Goal: Task Accomplishment & Management: Use online tool/utility

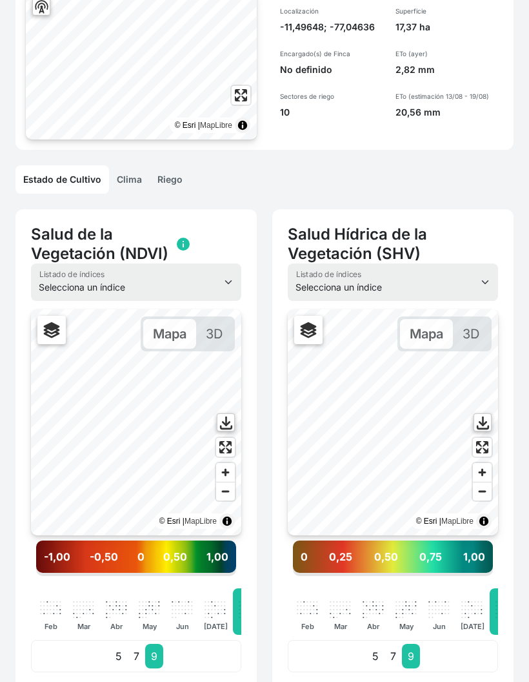
scroll to position [170, 0]
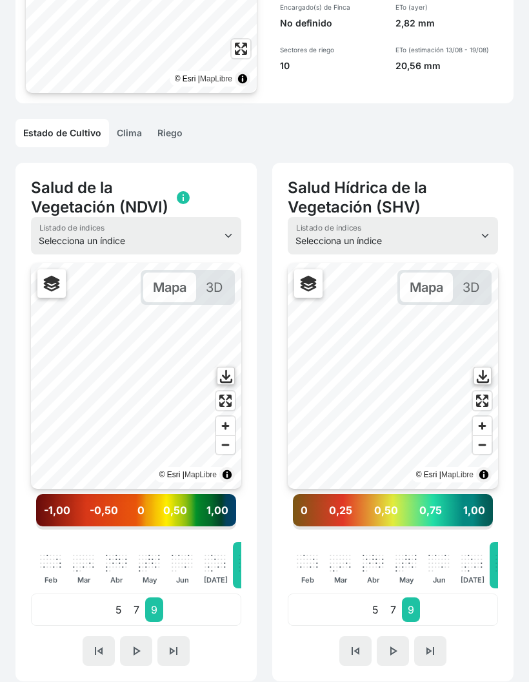
click at [95, 647] on span "skip_previous" at bounding box center [98, 650] width 15 height 15
click at [151, 653] on button "play_arrow" at bounding box center [136, 651] width 32 height 30
click at [174, 658] on span "skip_next" at bounding box center [173, 650] width 15 height 15
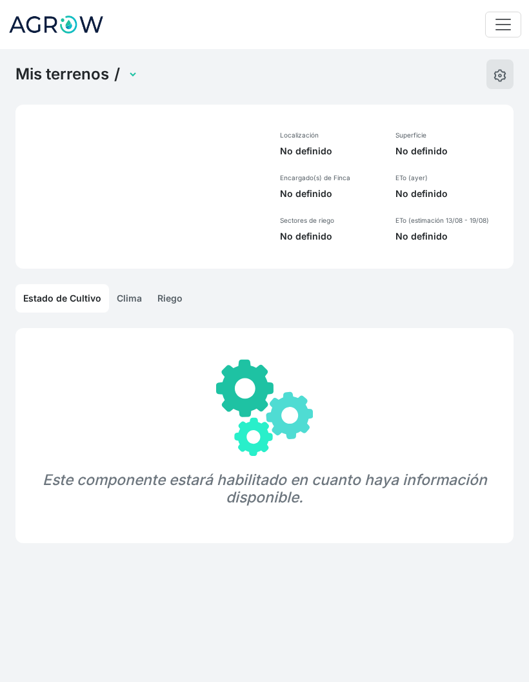
select select "437"
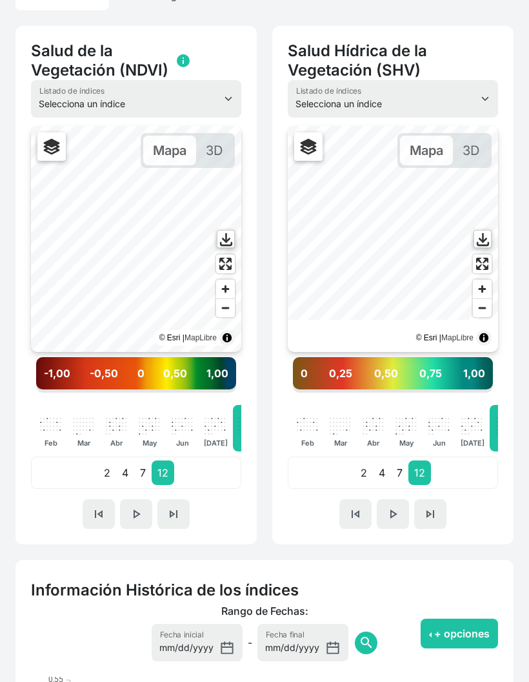
scroll to position [300, 0]
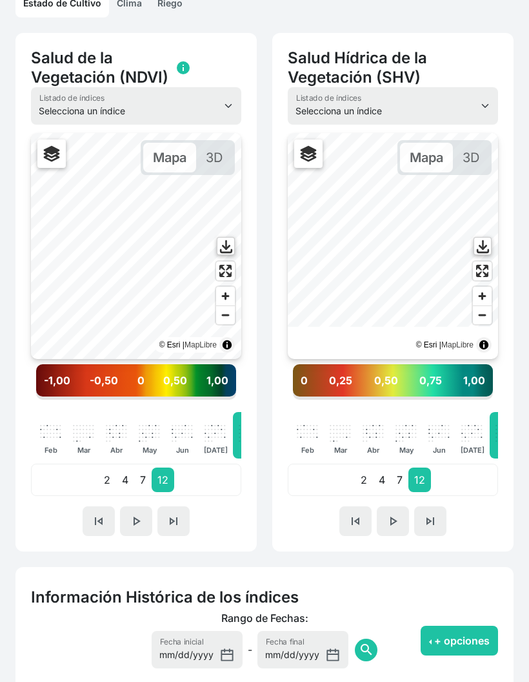
click at [88, 507] on button "skip_previous" at bounding box center [99, 521] width 32 height 30
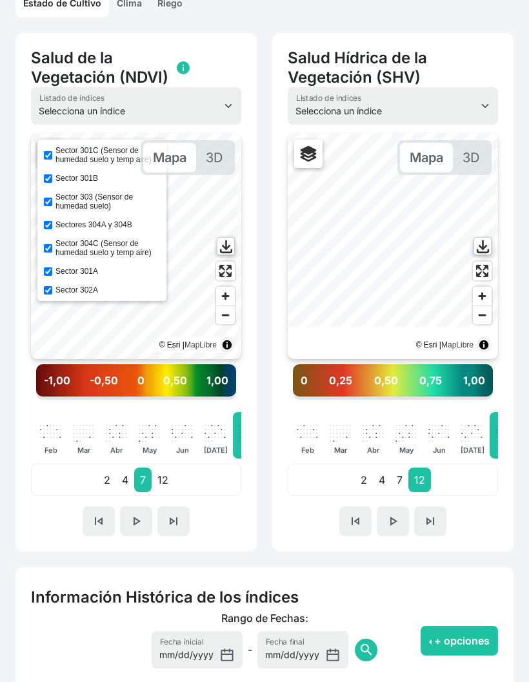
click at [46, 156] on input "Sector 301C (Sensor de humedad suelo y temp aire)" at bounding box center [48, 155] width 8 height 8
checkbox input "false"
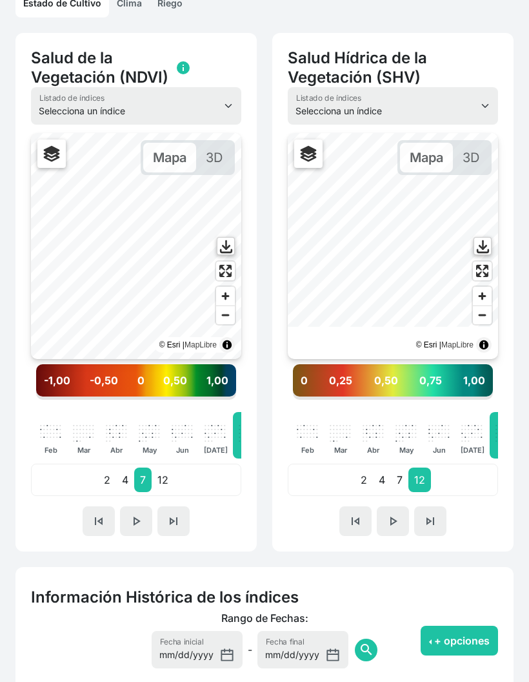
click at [227, 273] on span "Enter fullscreen" at bounding box center [225, 270] width 19 height 19
click at [227, 272] on span "Enter fullscreen" at bounding box center [225, 270] width 19 height 19
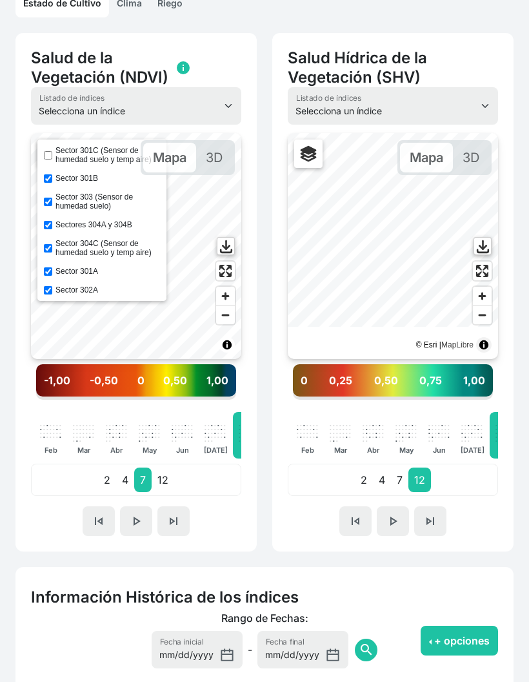
click at [52, 179] on input "Sector 301B" at bounding box center [48, 178] width 8 height 8
checkbox input "false"
click at [48, 206] on input "Sector 303 (Sensor de humedad suelo)" at bounding box center [48, 202] width 8 height 8
checkbox input "false"
click at [57, 227] on label "Sectores 304A y 304B" at bounding box center [94, 224] width 77 height 9
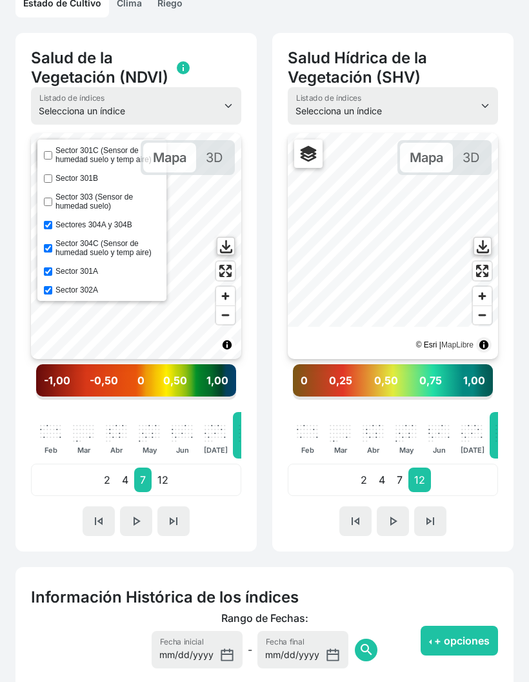
click at [52, 227] on input "Sectores 304A y 304B" at bounding box center [48, 225] width 8 height 8
checkbox input "false"
click at [50, 252] on input "Sector 304C (Sensor de humedad suelo y temp aire)" at bounding box center [48, 248] width 8 height 8
checkbox input "false"
click at [46, 229] on input "Sectores 304A y 304B" at bounding box center [48, 225] width 8 height 8
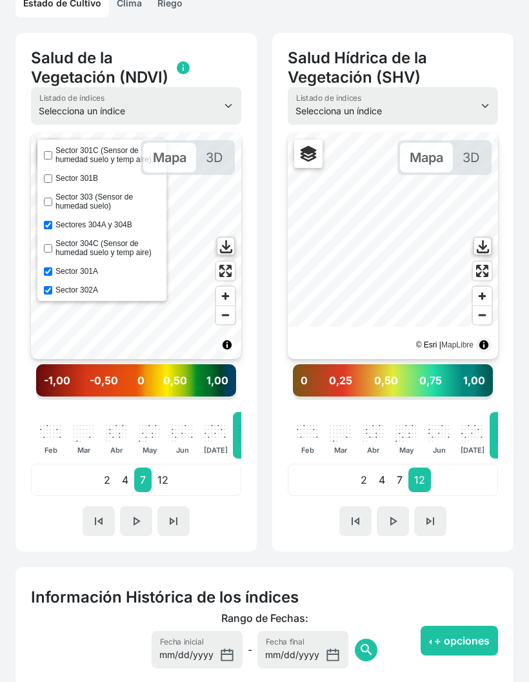
click at [47, 224] on input "Sectores 304A y 304B" at bounding box center [48, 225] width 8 height 8
click at [46, 223] on input "Sectores 304A y 304B" at bounding box center [48, 225] width 8 height 8
checkbox input "true"
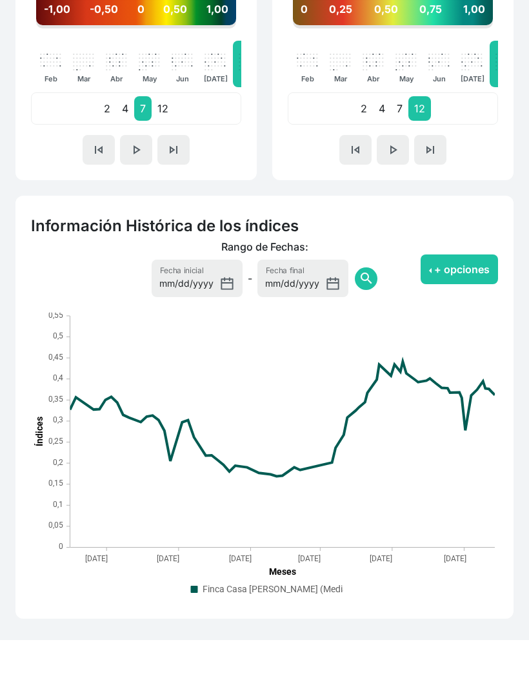
scroll to position [613, 0]
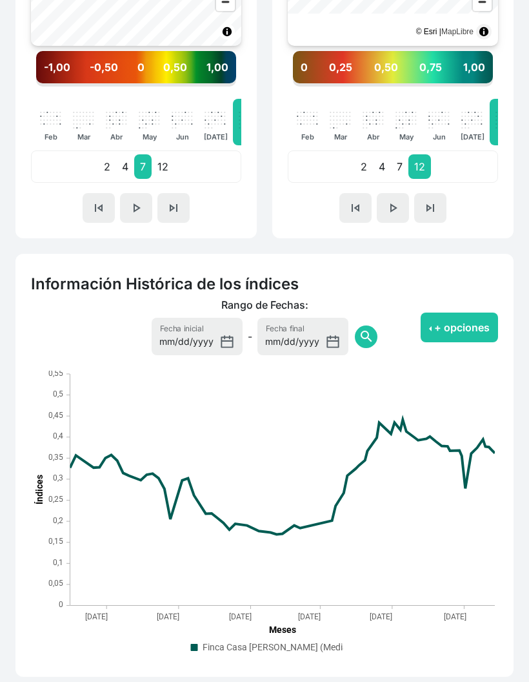
click at [469, 338] on button "+ opciones" at bounding box center [459, 327] width 77 height 30
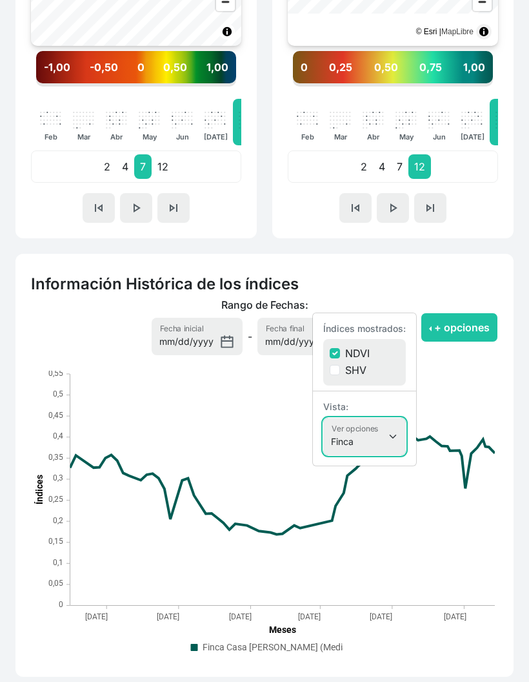
click at [399, 436] on select "Finca Sectores Finca + Sectores" at bounding box center [364, 436] width 83 height 37
select select "terrain"
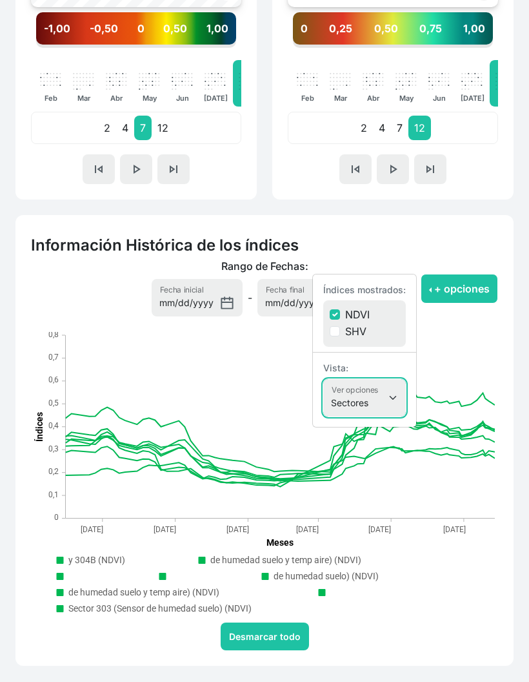
scroll to position [641, 0]
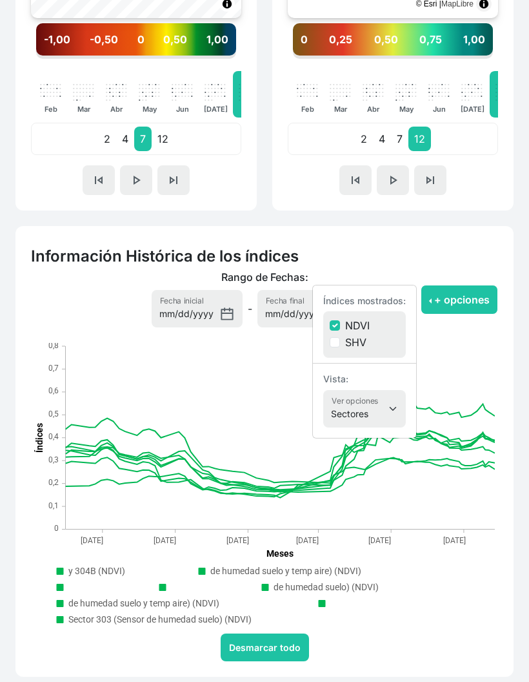
click at [294, 646] on button "Desmarcar todo" at bounding box center [265, 647] width 88 height 28
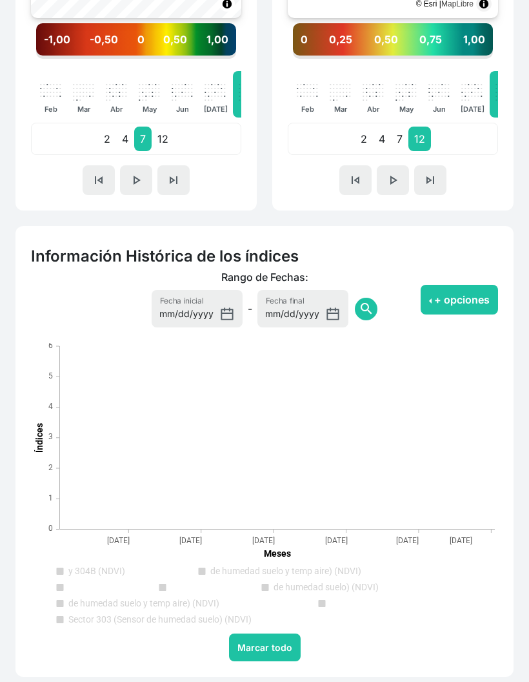
click at [79, 573] on text "Sectores 304A y 304B (NDVI)" at bounding box center [96, 571] width 57 height 10
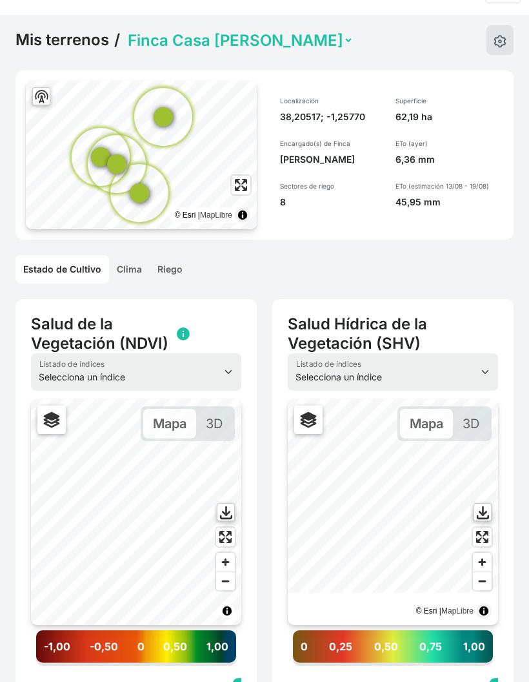
scroll to position [0, 0]
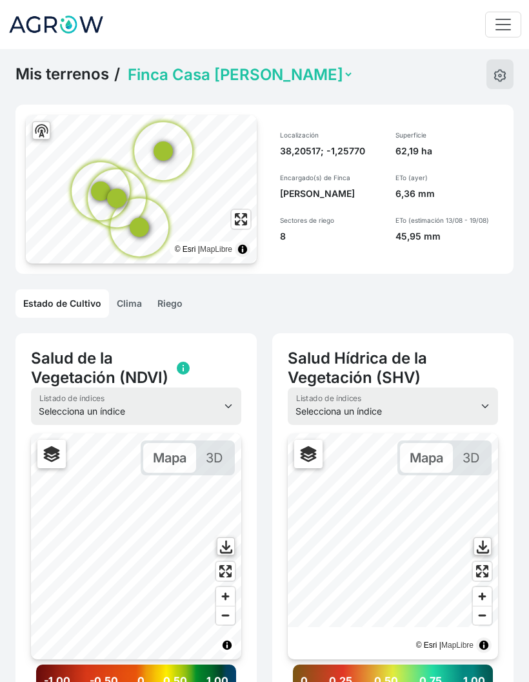
click at [181, 303] on link "Riego" at bounding box center [170, 303] width 41 height 28
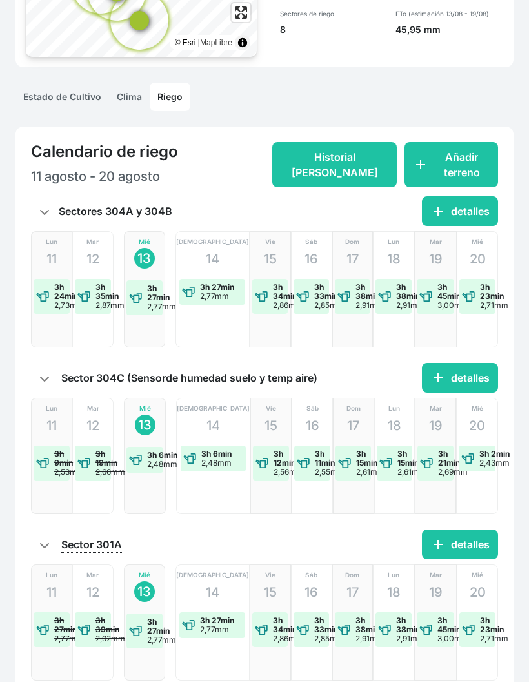
scroll to position [209, 0]
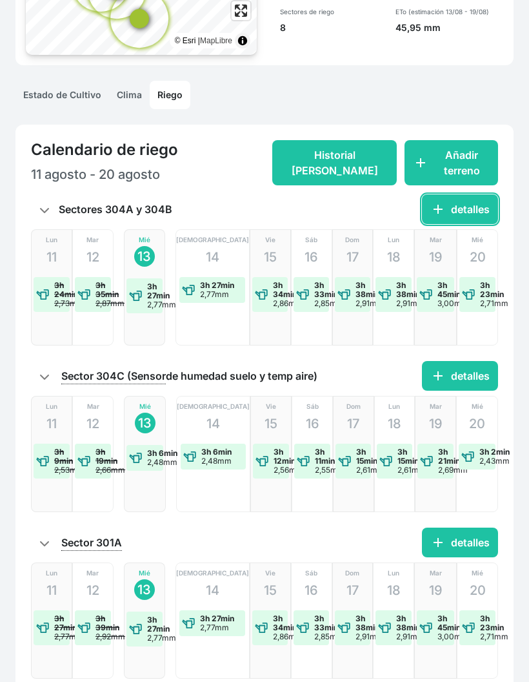
click at [477, 215] on button "add detalles" at bounding box center [460, 209] width 76 height 30
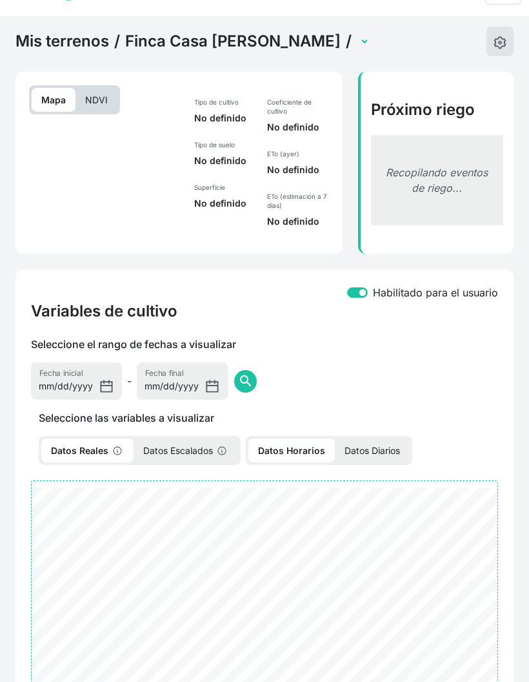
select select "1057"
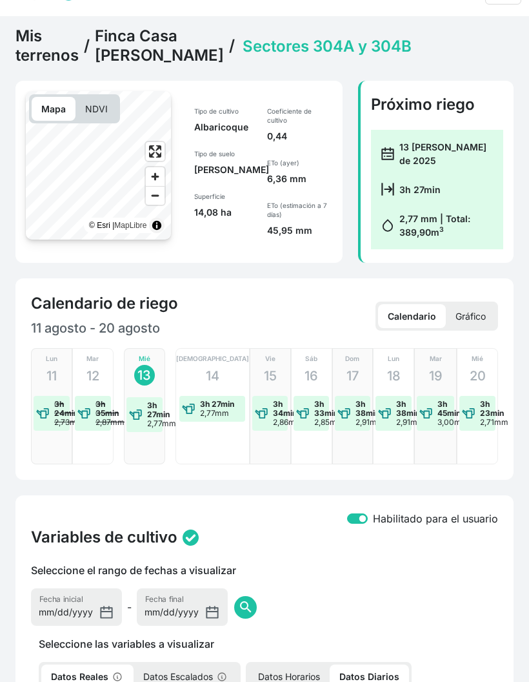
click at [106, 65] on link "Finca Casa Rosa" at bounding box center [159, 45] width 129 height 39
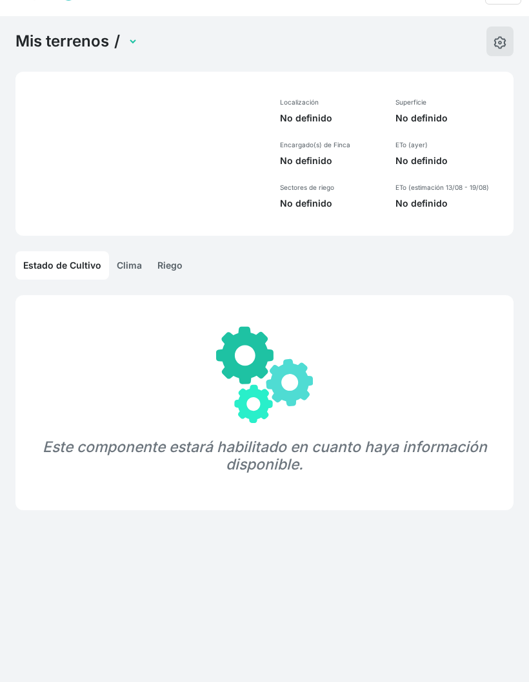
select select "437"
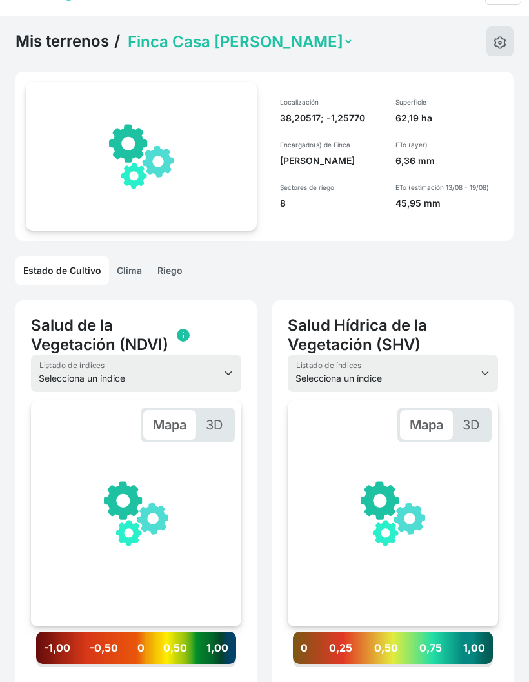
scroll to position [0, 194]
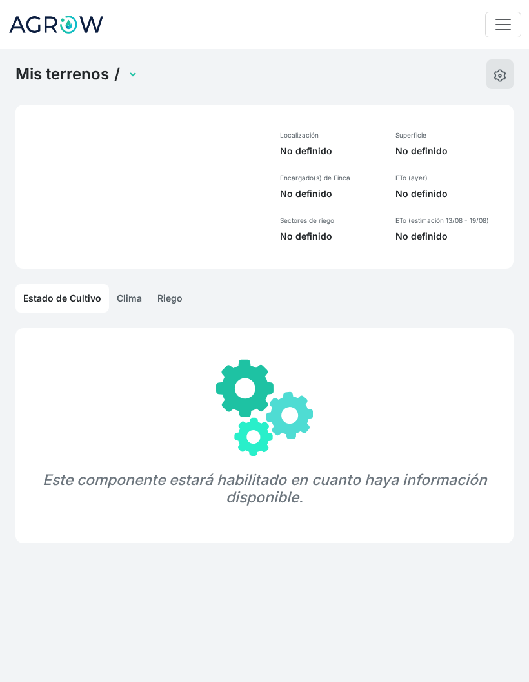
select select "1229"
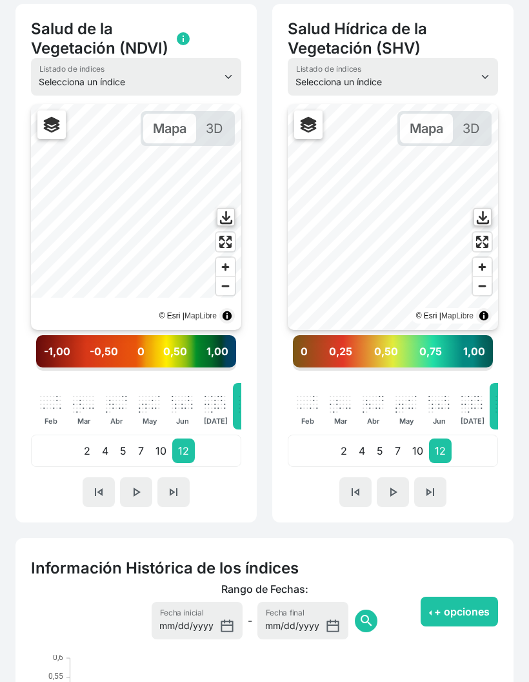
scroll to position [343, 0]
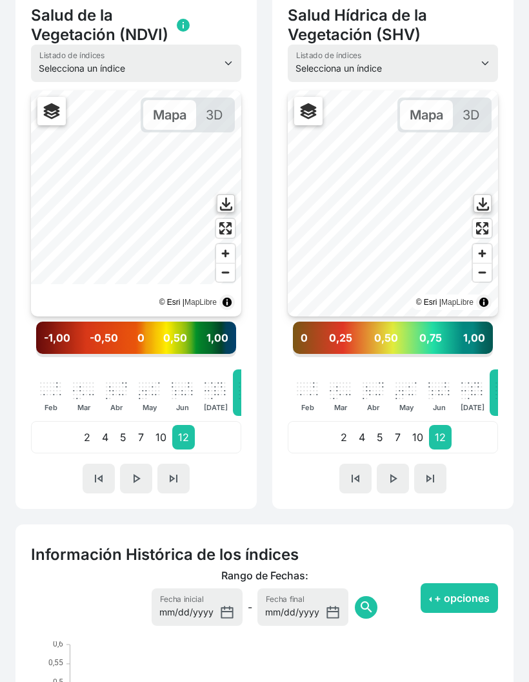
click at [424, 438] on p "10" at bounding box center [418, 437] width 23 height 25
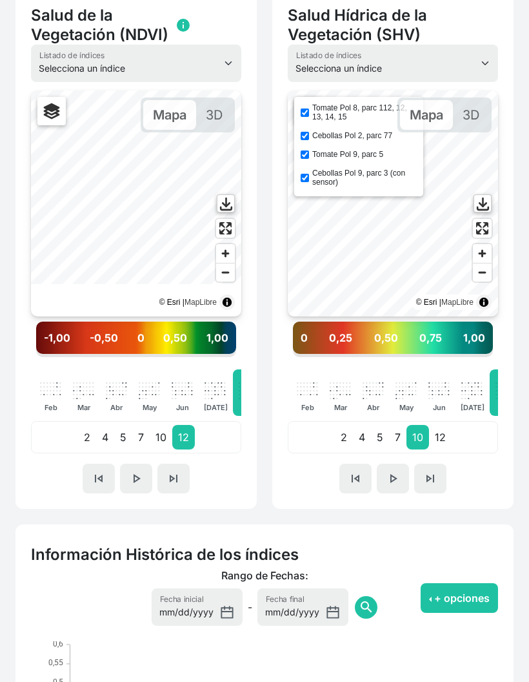
click at [373, 134] on label "Cebollas Pol 2, parc 77" at bounding box center [352, 135] width 80 height 9
click at [309, 134] on input "Cebollas Pol 2, parc 77" at bounding box center [305, 136] width 8 height 8
checkbox input "false"
click at [371, 156] on label "Tomate Pol 9, parc 5" at bounding box center [347, 154] width 71 height 9
click at [309, 156] on input "Tomate Pol 9, parc 5" at bounding box center [305, 154] width 8 height 8
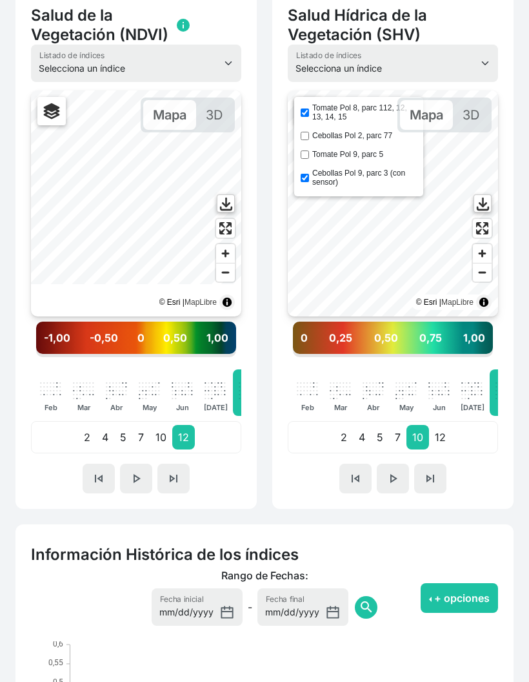
click at [373, 156] on label "Tomate Pol 9, parc 5" at bounding box center [347, 154] width 71 height 9
click at [309, 156] on input "Tomate Pol 9, parc 5" at bounding box center [305, 154] width 8 height 8
checkbox input "true"
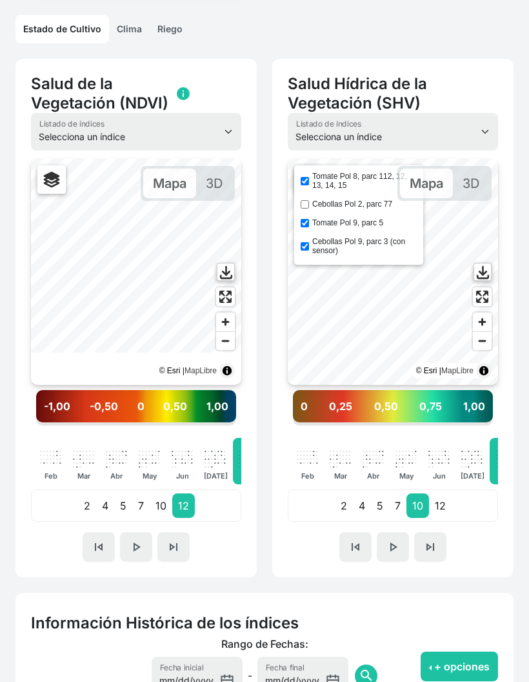
scroll to position [265, 0]
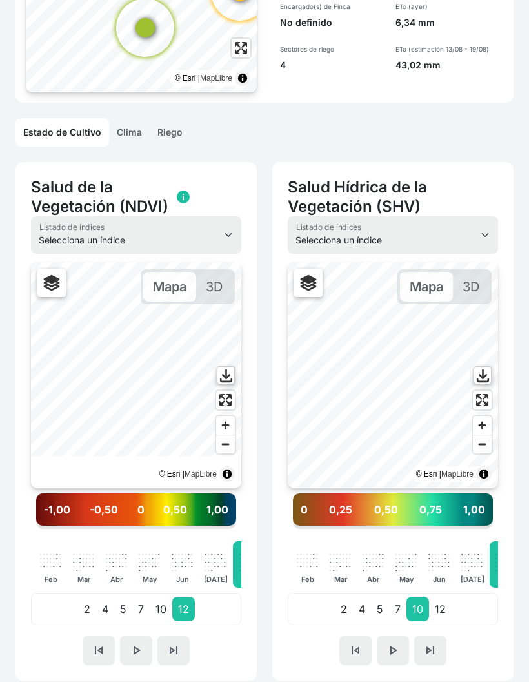
click at [176, 129] on link "Riego" at bounding box center [170, 132] width 41 height 28
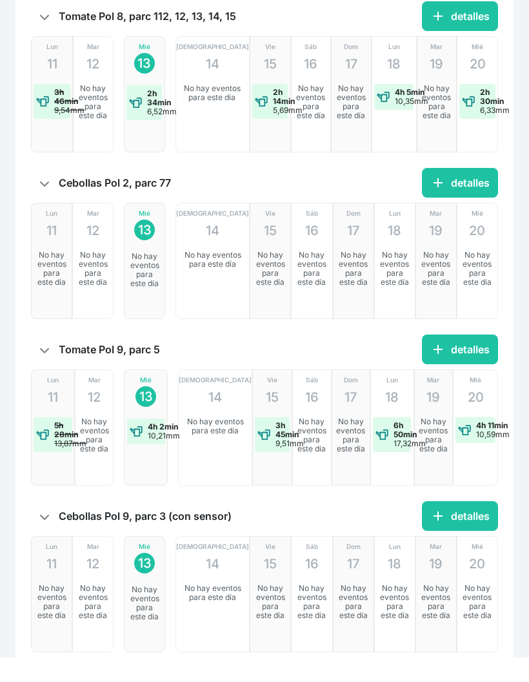
scroll to position [377, 0]
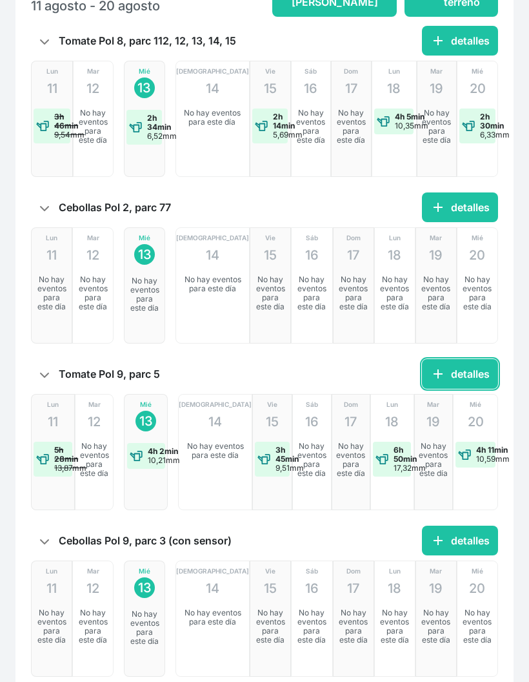
click at [489, 384] on button "add detalles" at bounding box center [460, 374] width 76 height 30
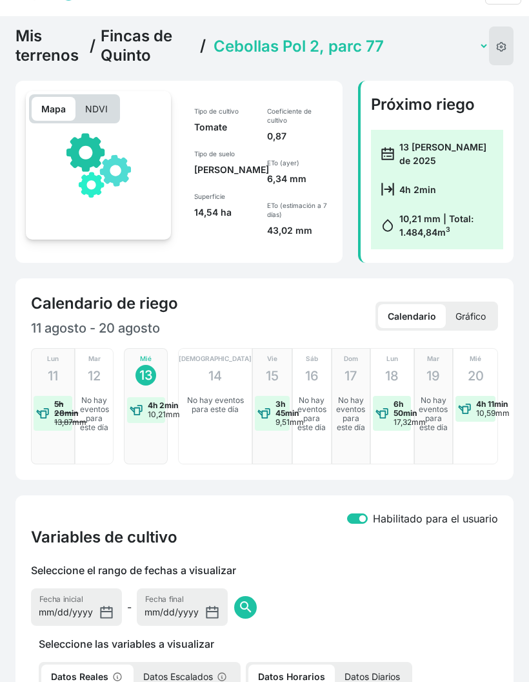
select select "2476"
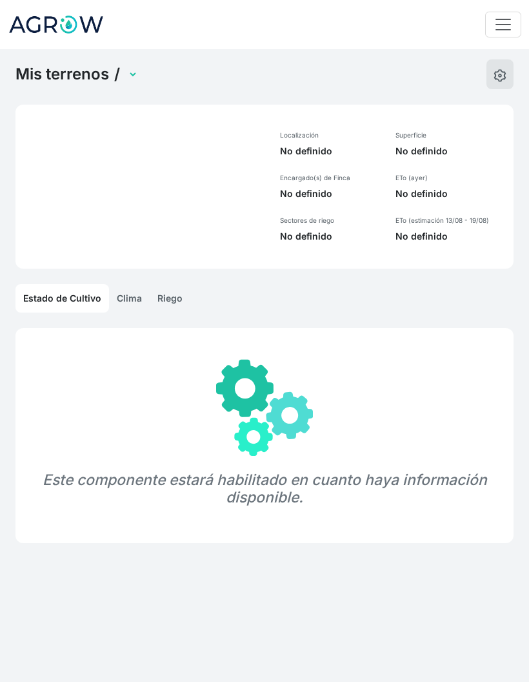
select select "1232"
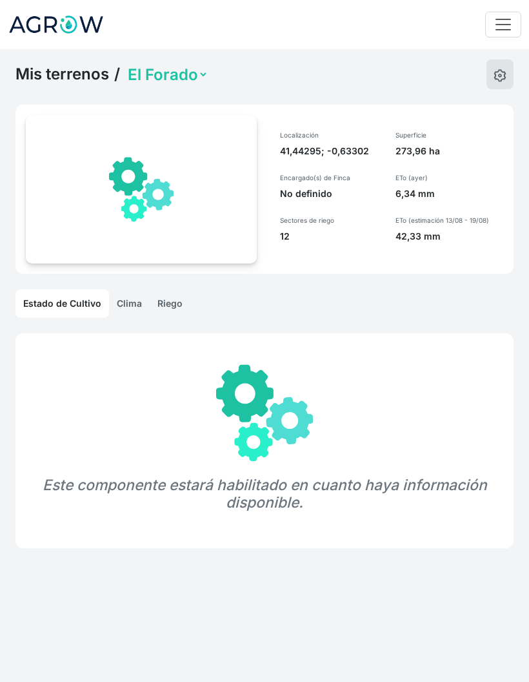
click at [160, 303] on link "Riego" at bounding box center [170, 303] width 41 height 28
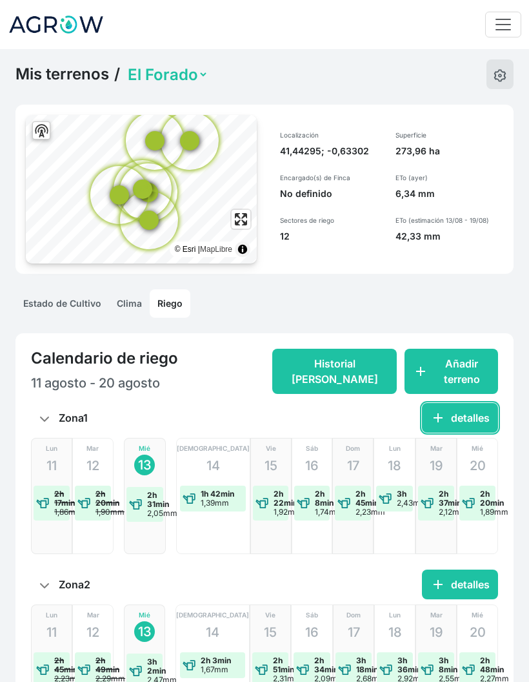
click at [479, 422] on button "add detalles" at bounding box center [460, 418] width 76 height 30
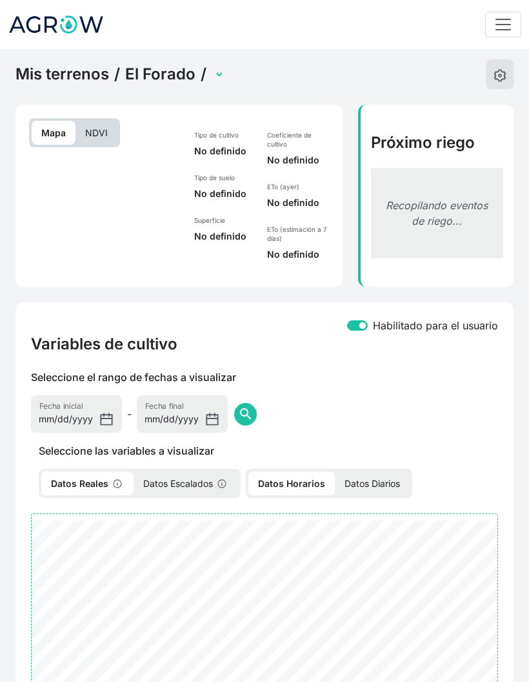
select select "2480"
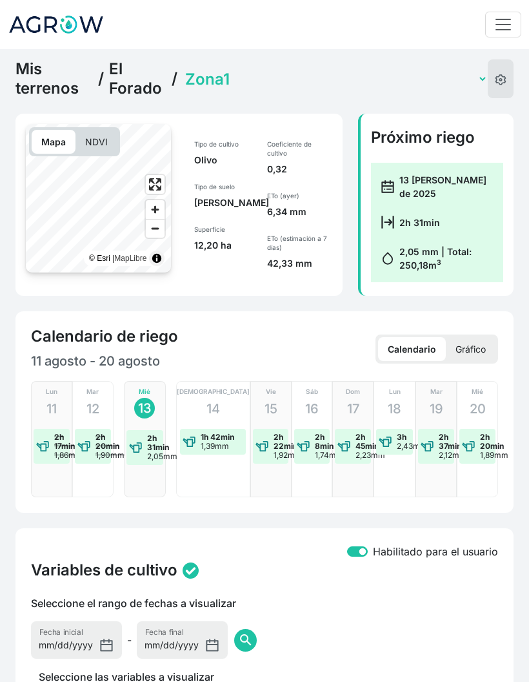
click at [243, 72] on select "Zona1 Zona10 (con sensor) Zona2 Zona3 Zona4a (sensor multinivel) Zona4b (con se…" at bounding box center [335, 79] width 305 height 20
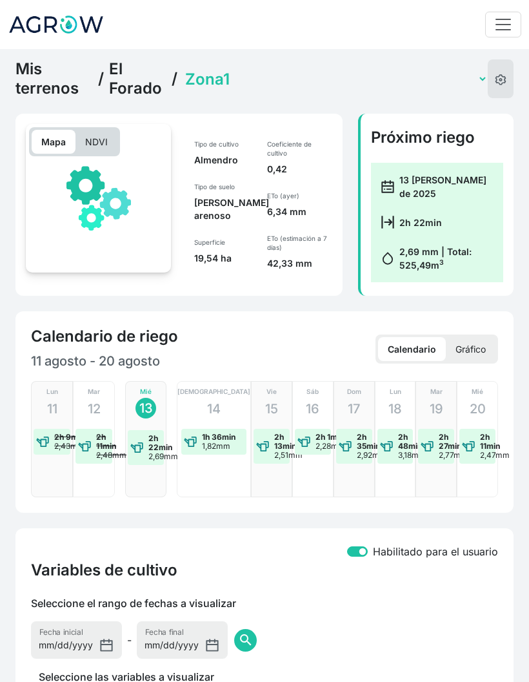
select select "2491"
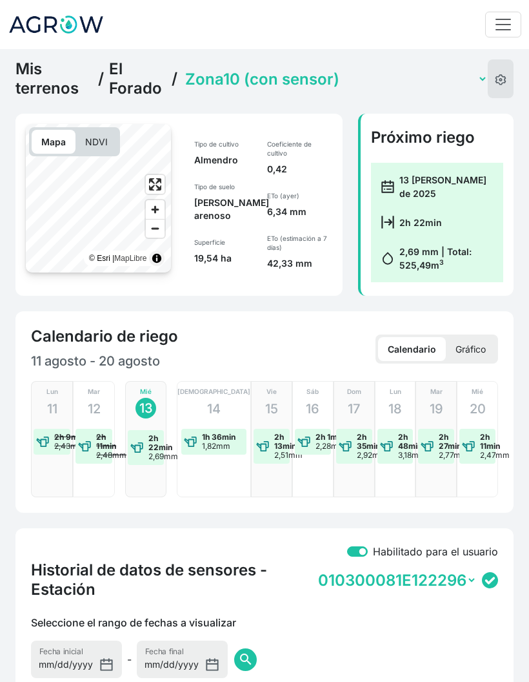
click at [317, 83] on select "Zona1 Zona10 (con sensor) Zona2 Zona3 Zona4a (sensor multinivel) Zona4b (con se…" at bounding box center [335, 79] width 305 height 20
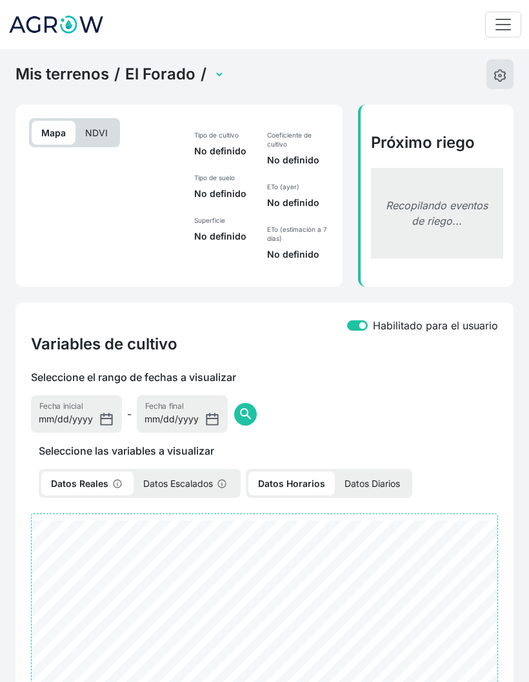
select select "2481"
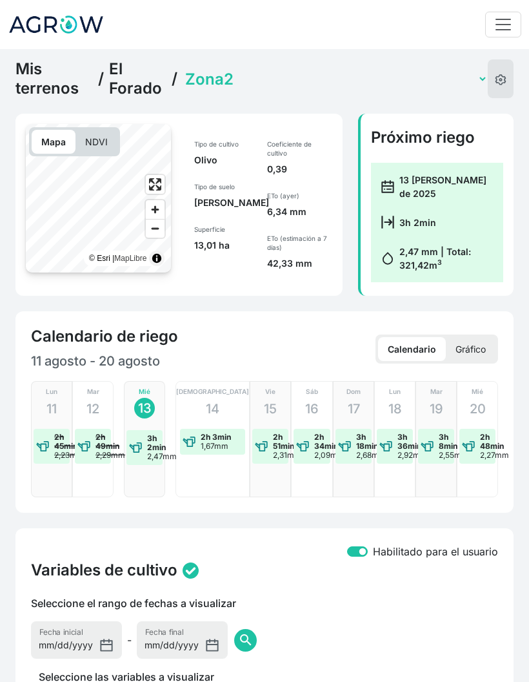
click at [300, 71] on select "Zona1 Zona10 (con sensor) Zona2 Zona3 Zona4a (sensor multinivel) Zona4b (con se…" at bounding box center [335, 79] width 305 height 20
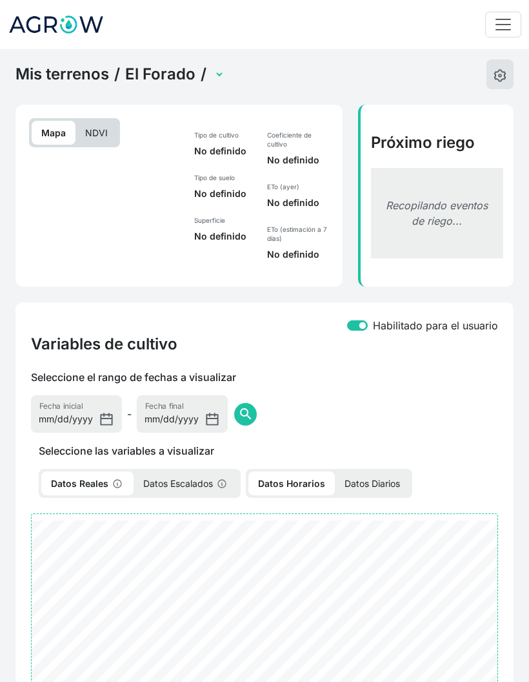
select select "2482"
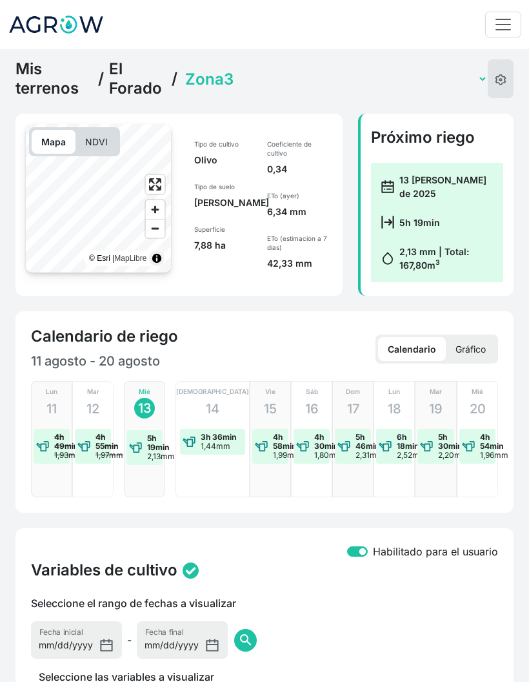
click at [311, 72] on select "Zona1 Zona10 (con sensor) Zona2 Zona3 Zona4a (sensor multinivel) Zona4b (con se…" at bounding box center [335, 79] width 305 height 20
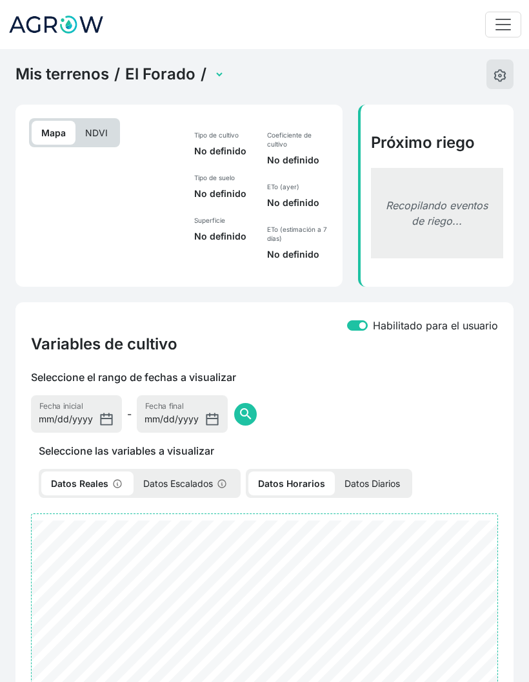
select select "2483"
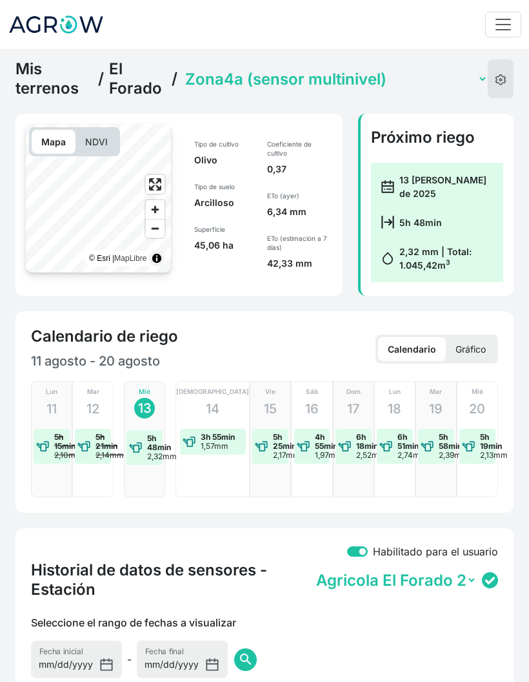
click at [385, 79] on select "Zona1 Zona10 (con sensor) Zona2 Zona3 Zona4a (sensor multinivel) Zona4b (con se…" at bounding box center [335, 79] width 305 height 20
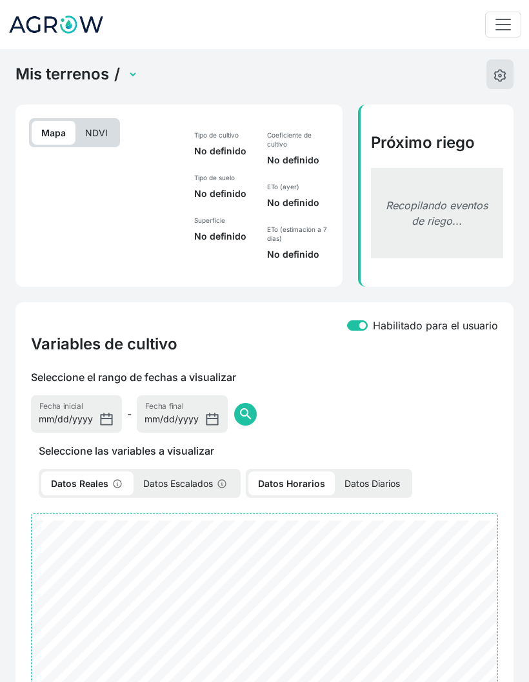
select select "2484"
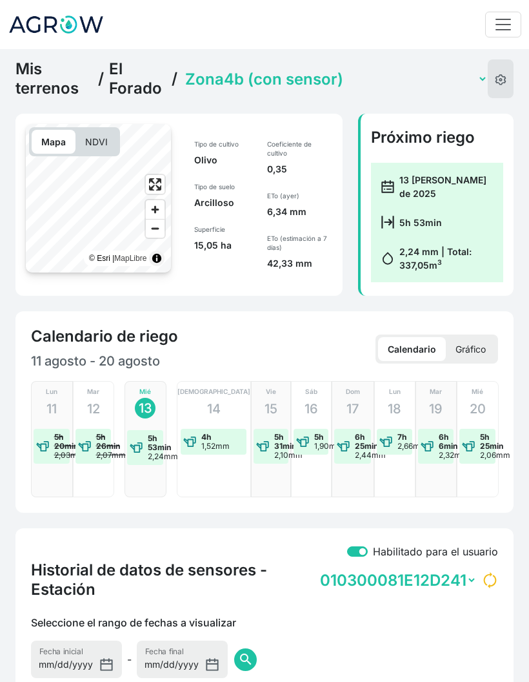
click at [327, 81] on select "Zona1 Zona10 (con sensor) Zona2 Zona3 Zona4a (sensor multinivel) Zona4b (con se…" at bounding box center [335, 79] width 305 height 20
click at [342, 88] on select "Zona1 Zona10 (con sensor) Zona2 Zona3 Zona4a (sensor multinivel) Zona4b (con se…" at bounding box center [335, 79] width 305 height 20
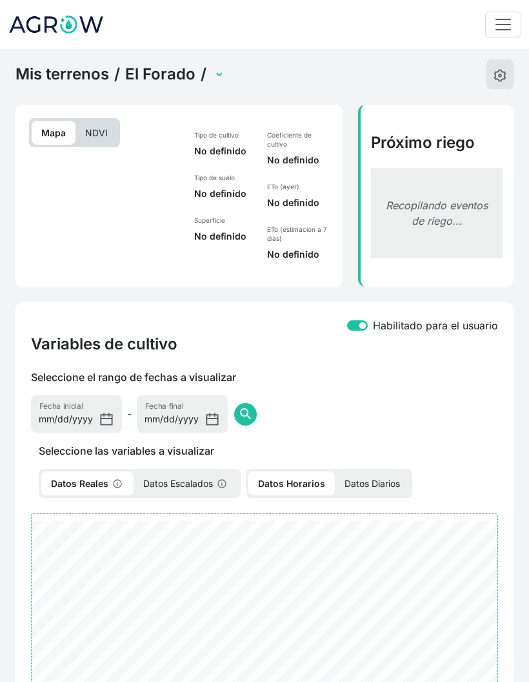
select select "2485"
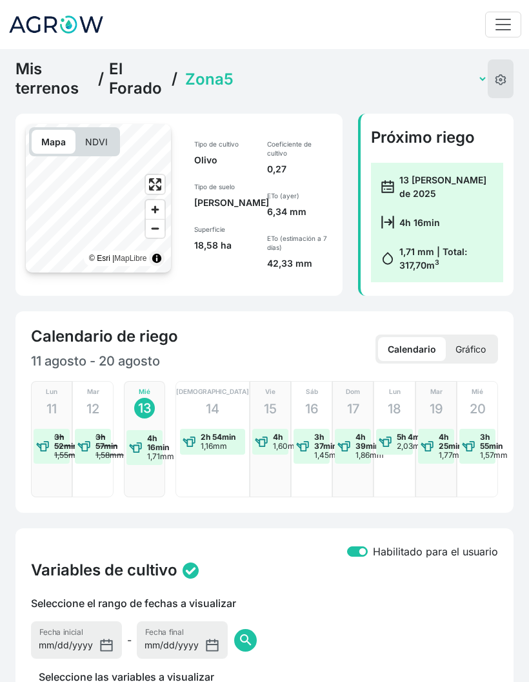
click at [334, 79] on select "Zona1 Zona10 (con sensor) Zona2 Zona3 Zona4a (sensor multinivel) Zona4b (con se…" at bounding box center [335, 79] width 305 height 20
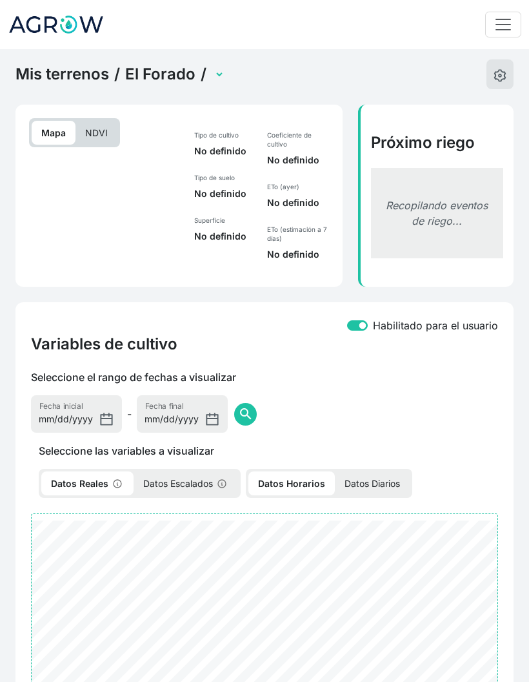
select select "2486"
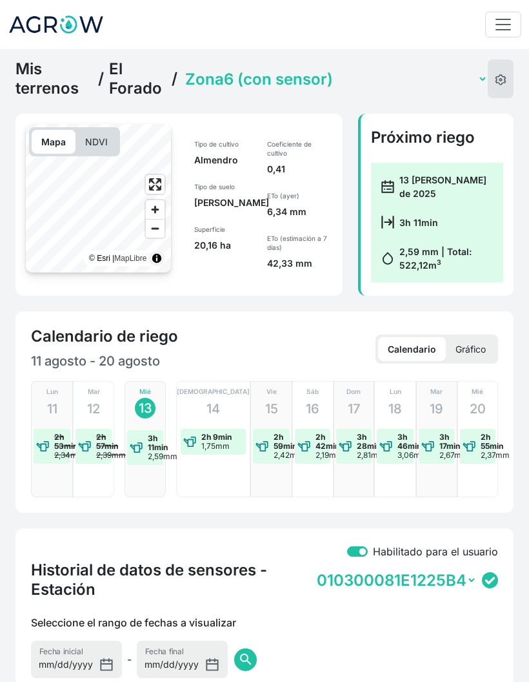
click at [351, 84] on select "Zona1 Zona10 (con sensor) Zona2 Zona3 Zona4a (sensor multinivel) Zona4b (con se…" at bounding box center [335, 79] width 305 height 20
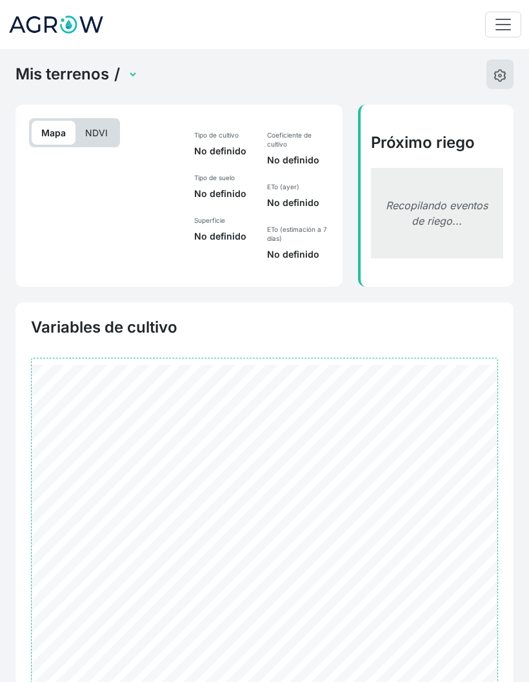
select select "2487"
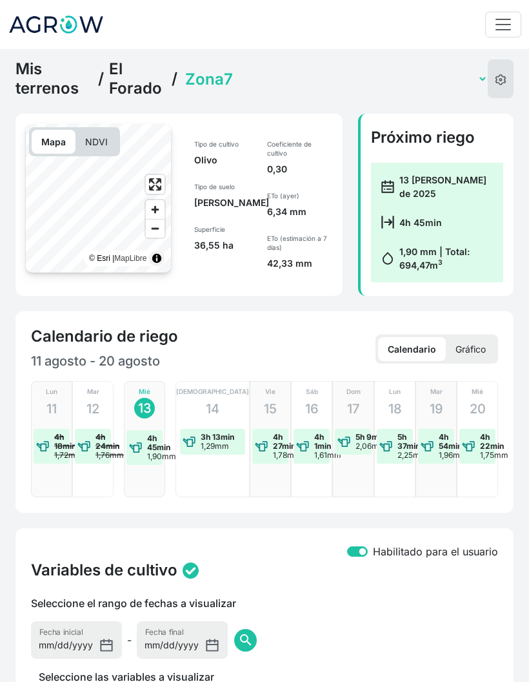
click at [343, 74] on select "Zona1 Zona10 (con sensor) Zona2 Zona3 Zona4a (sensor multinivel) Zona4b (con se…" at bounding box center [335, 79] width 305 height 20
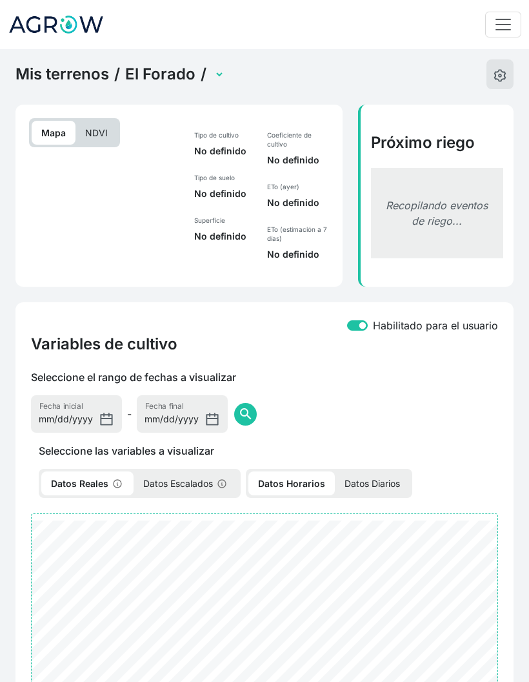
select select "2488"
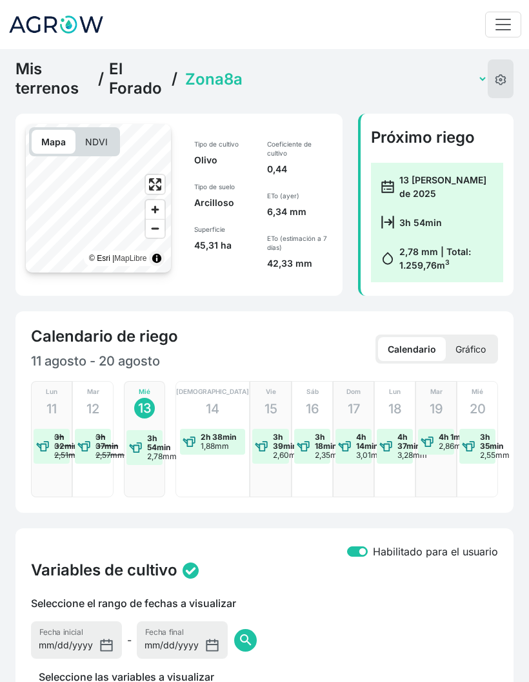
click at [305, 72] on select "Zona1 Zona10 (con sensor) Zona2 Zona3 Zona4a (sensor multinivel) Zona4b (con se…" at bounding box center [335, 79] width 305 height 20
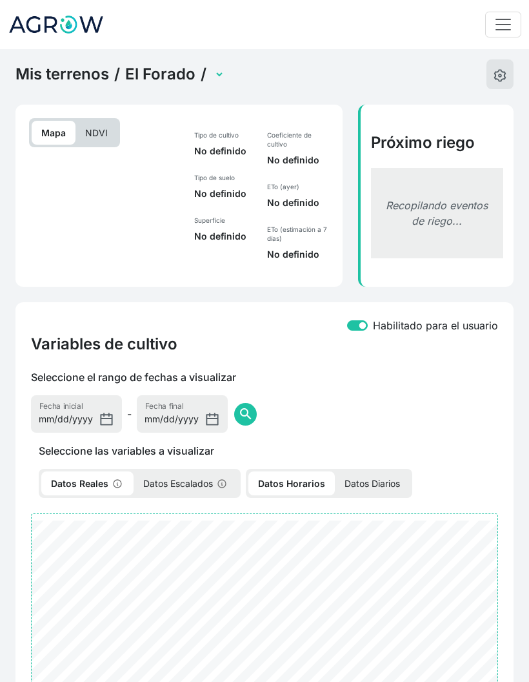
select select "2489"
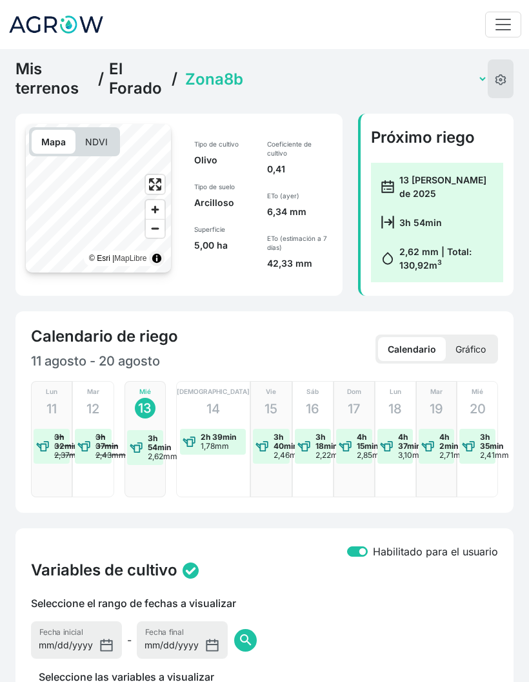
click at [322, 76] on select "Zona1 Zona10 (con sensor) Zona2 Zona3 Zona4a (sensor multinivel) Zona4b (con se…" at bounding box center [335, 79] width 305 height 20
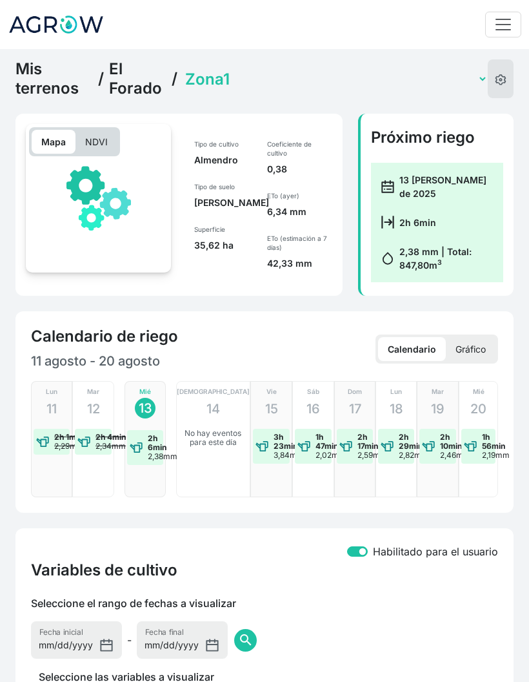
select select "2490"
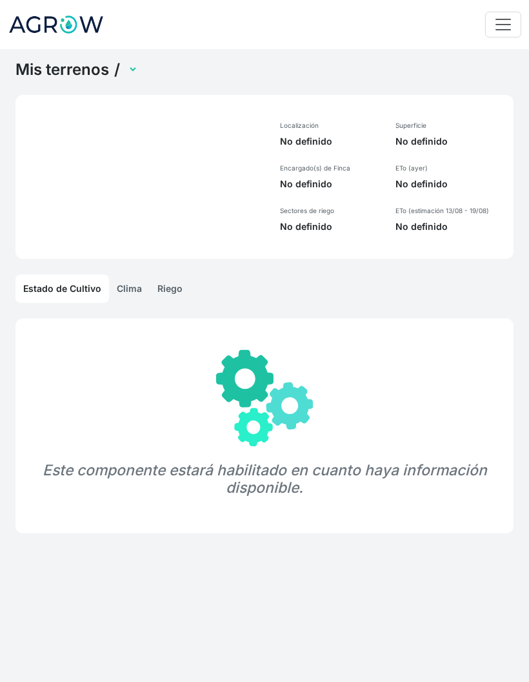
select select "1259"
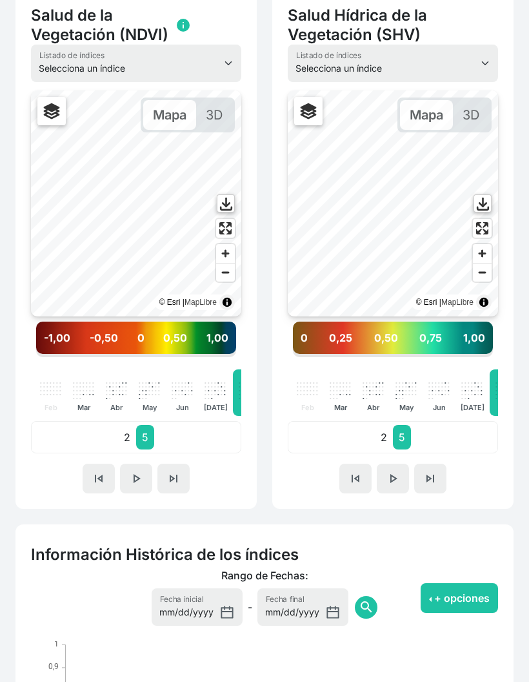
scroll to position [394, 0]
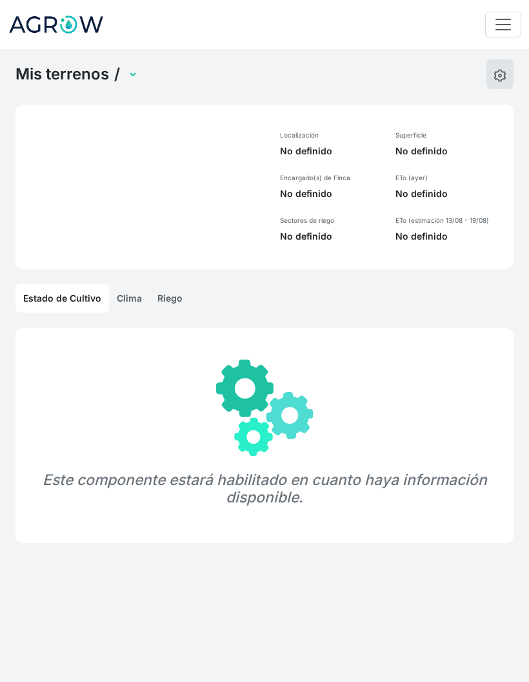
select select "1286"
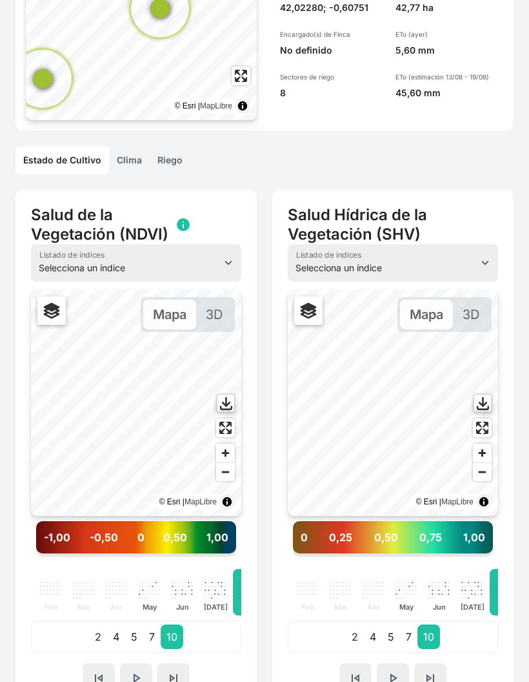
scroll to position [143, 0]
click at [413, 636] on p "7" at bounding box center [408, 636] width 17 height 25
click at [436, 635] on p "10" at bounding box center [429, 636] width 23 height 25
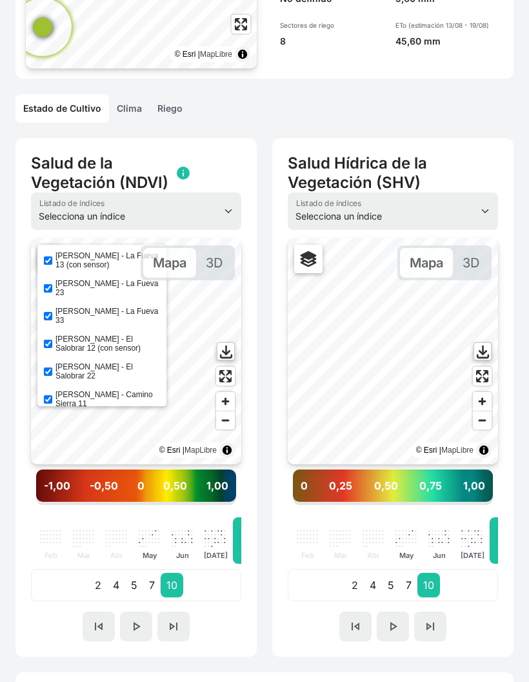
click at [45, 260] on input "Jorge Ramirez - La Fueva 13 (con sensor)" at bounding box center [48, 260] width 8 height 8
click at [45, 263] on input "Jorge Ramirez - La Fueva 13 (con sensor)" at bounding box center [48, 260] width 8 height 8
checkbox input "true"
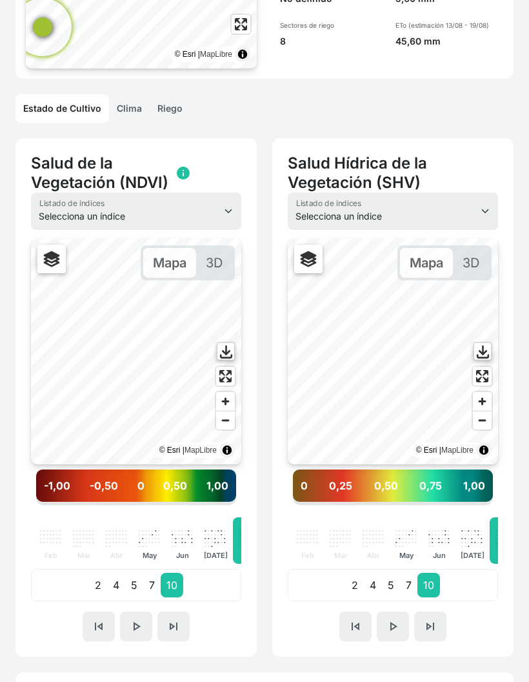
click at [404, 586] on p "7" at bounding box center [408, 585] width 17 height 25
click at [373, 259] on div "Mapa 3D" at bounding box center [426, 262] width 146 height 35
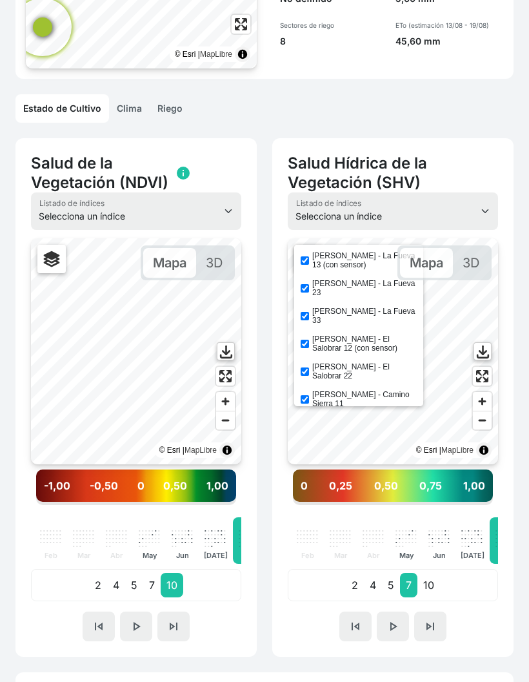
click at [305, 260] on input "Jorge Ramirez - La Fueva 13 (con sensor)" at bounding box center [305, 260] width 8 height 8
checkbox input "false"
click at [309, 284] on input "Jorge Ramirez - La Fueva 23" at bounding box center [305, 288] width 8 height 8
checkbox input "false"
click at [309, 312] on input "Jorge Ramirez - La Fueva 33" at bounding box center [305, 316] width 8 height 8
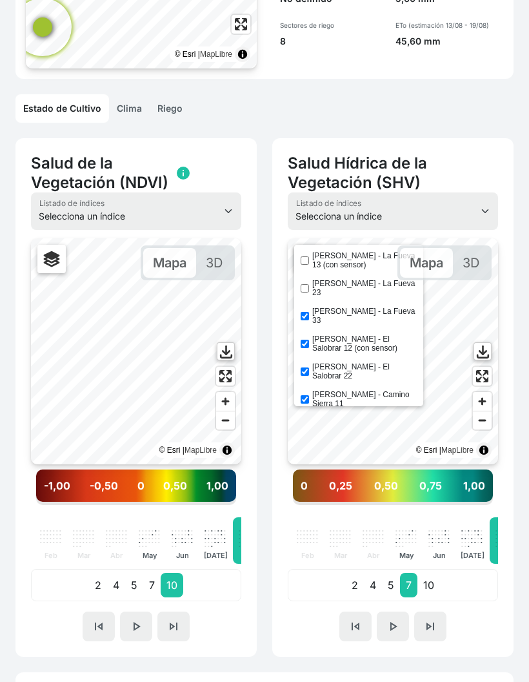
checkbox input "false"
click at [311, 334] on div "Jorge Ramirez - El Salobrar 12 (con sensor)" at bounding box center [359, 343] width 116 height 18
click at [309, 340] on input "Jorge Ramirez - El Salobrar 12 (con sensor)" at bounding box center [305, 344] width 8 height 8
checkbox input "false"
click at [308, 367] on input "Jorge Ramirez - El Salobrar 22" at bounding box center [305, 371] width 8 height 8
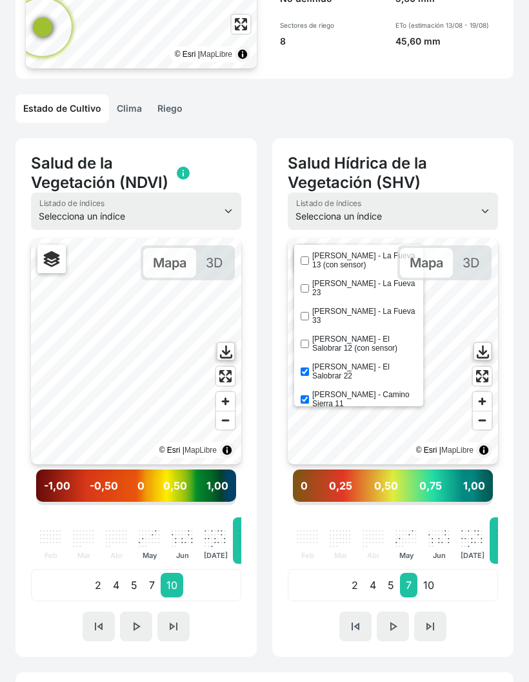
checkbox input "false"
click at [311, 390] on div "Jorge Ramirez - Camino Sierra 11" at bounding box center [359, 399] width 116 height 18
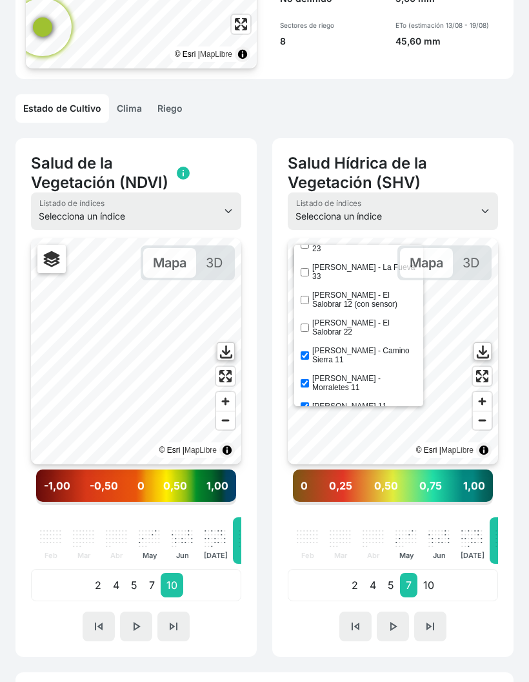
scroll to position [44, 0]
click at [309, 351] on input "Jorge Ramirez - Camino Sierra 11" at bounding box center [305, 355] width 8 height 8
checkbox input "false"
click at [309, 379] on input "Jorge Ramirez - Morraletes 11" at bounding box center [305, 383] width 8 height 8
checkbox input "false"
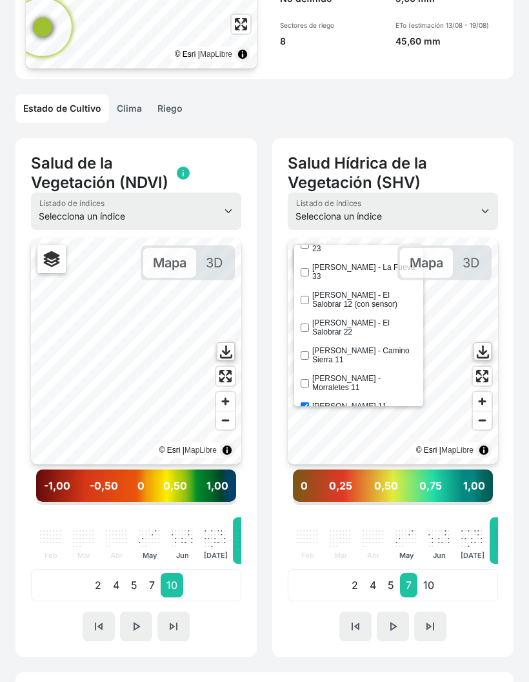
click at [314, 402] on label "Jorge Ramirez - Planiello 11" at bounding box center [349, 406] width 74 height 9
click at [309, 402] on input "Jorge Ramirez - Planiello 11" at bounding box center [305, 406] width 8 height 8
checkbox input "false"
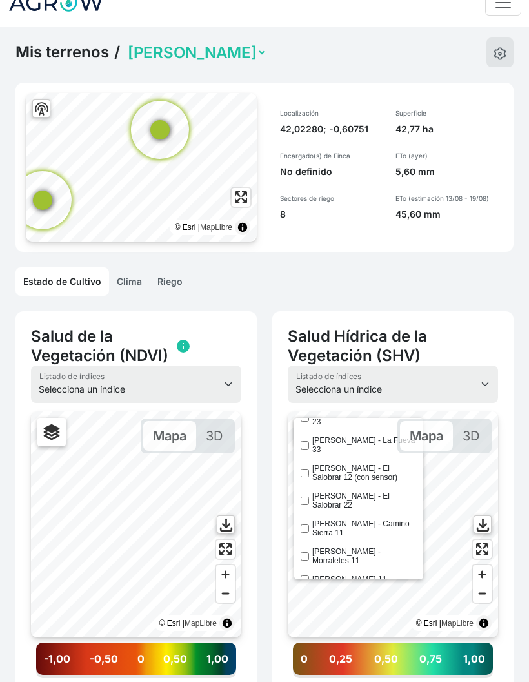
scroll to position [0, 0]
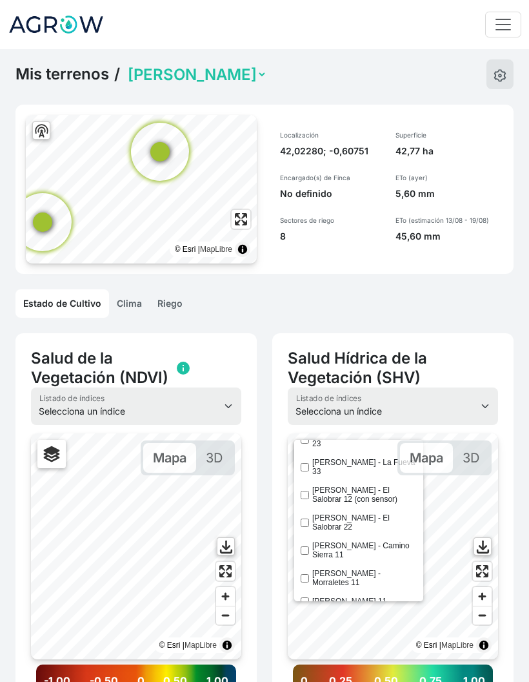
click at [162, 298] on link "Riego" at bounding box center [170, 303] width 41 height 28
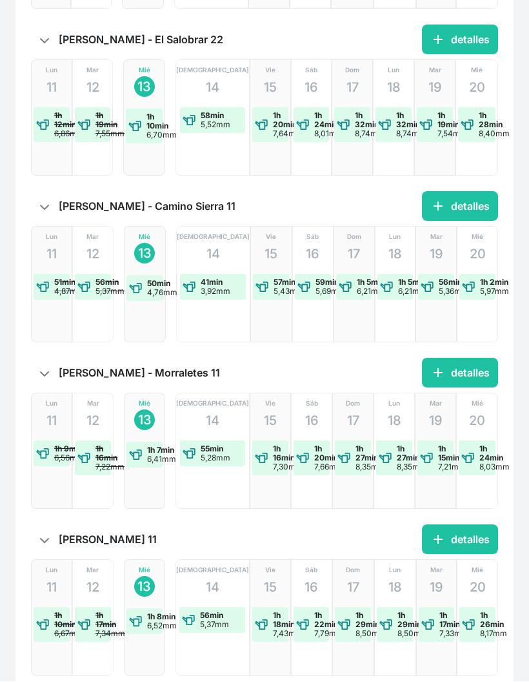
scroll to position [1043, 0]
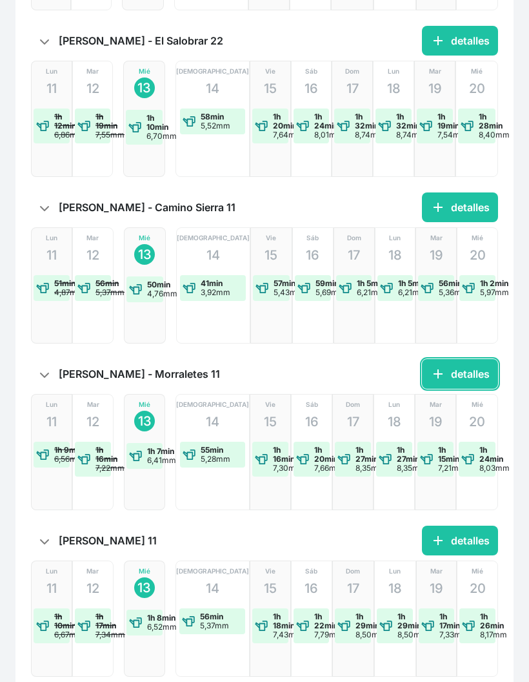
click at [478, 374] on button "add detalles" at bounding box center [460, 374] width 76 height 30
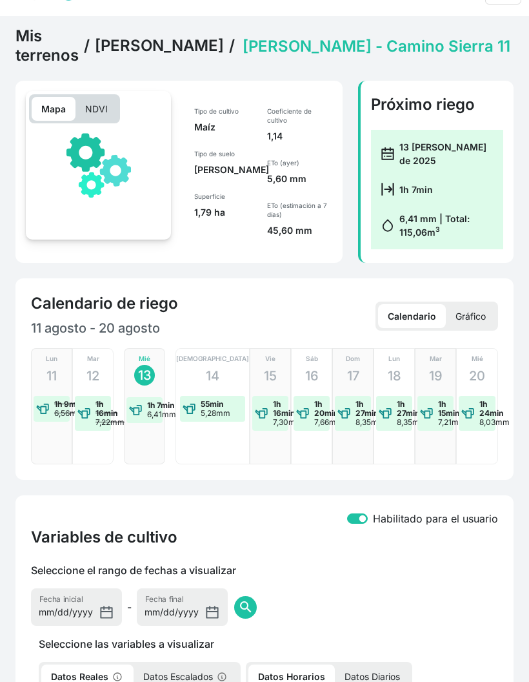
select select "2616"
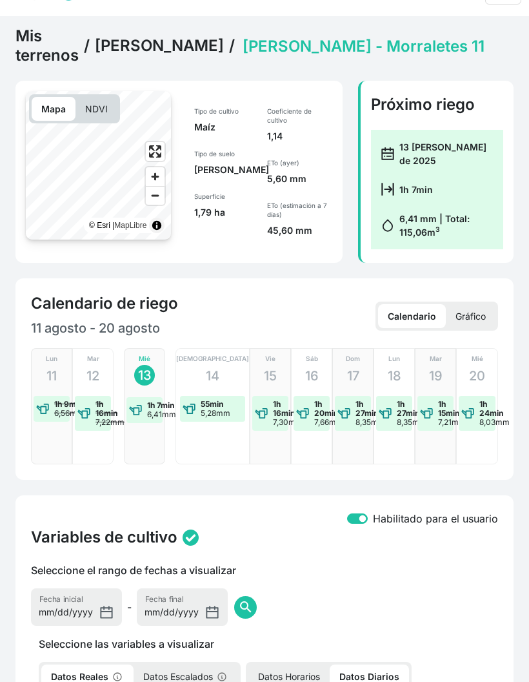
click at [365, 44] on select "Jorge Ramirez - Camino Sierra 11 Jorge Ramirez - El Salobrar 12 (con sensor) Jo…" at bounding box center [419, 46] width 358 height 20
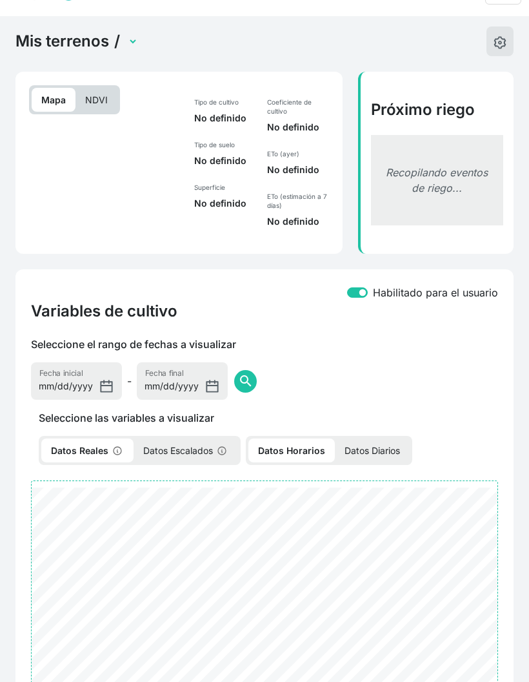
select select "2617"
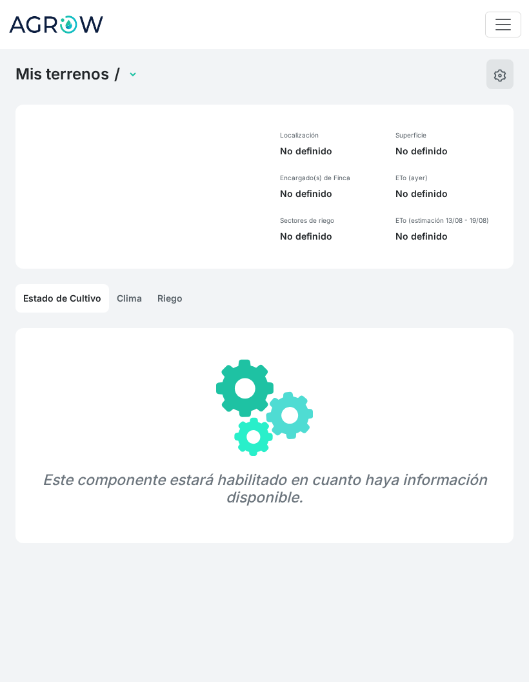
select select "1268"
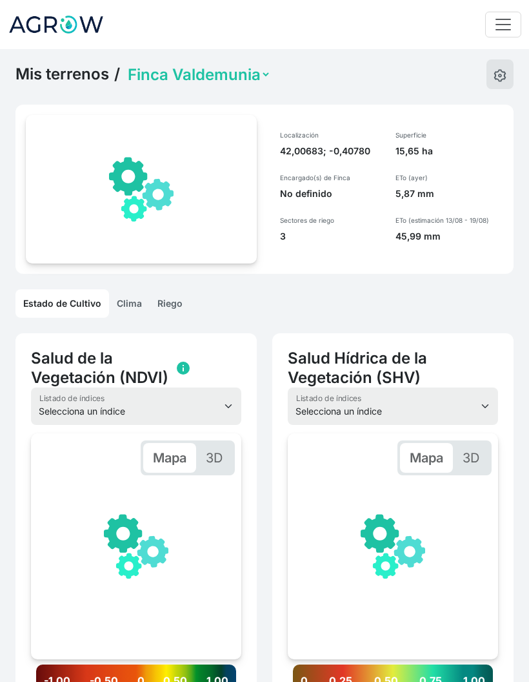
scroll to position [0, 194]
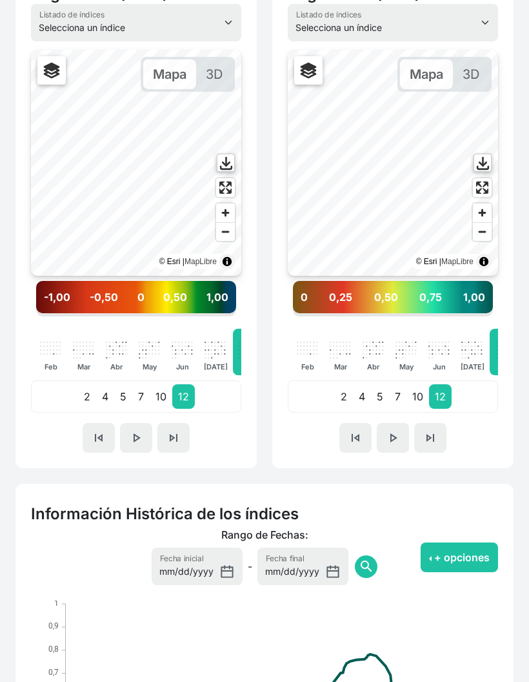
click at [428, 403] on p "10" at bounding box center [418, 397] width 23 height 25
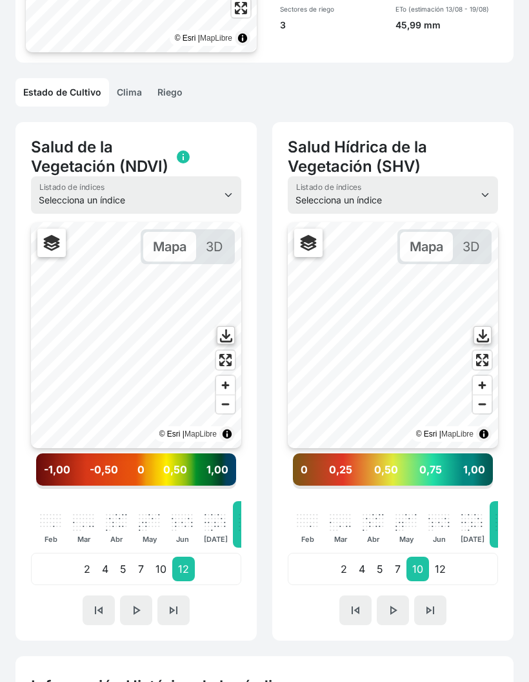
scroll to position [212, 0]
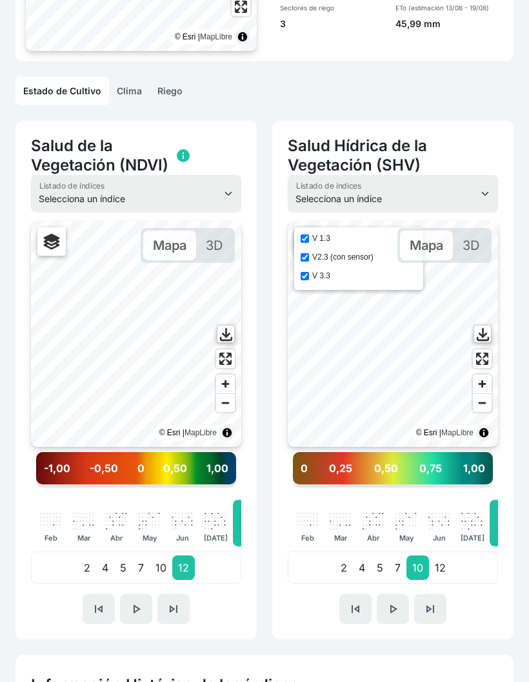
click at [369, 261] on div "V2.3 (con sensor)" at bounding box center [359, 256] width 116 height 9
click at [309, 260] on input "V2.3 (con sensor)" at bounding box center [305, 257] width 8 height 8
checkbox input "false"
click at [309, 280] on input "V 3.3" at bounding box center [305, 276] width 8 height 8
checkbox input "false"
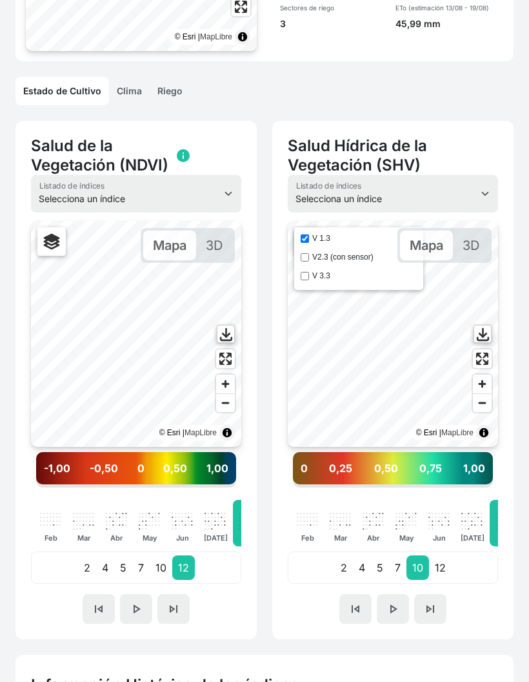
click at [309, 258] on input "V2.3 (con sensor)" at bounding box center [305, 257] width 8 height 8
checkbox input "true"
click at [306, 280] on input "V 3.3" at bounding box center [305, 276] width 8 height 8
checkbox input "true"
click at [309, 259] on input "V2.3 (con sensor)" at bounding box center [305, 257] width 8 height 8
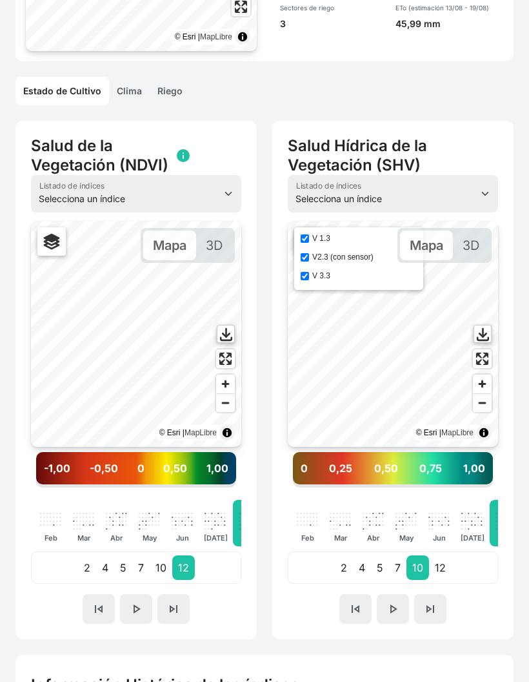
checkbox input "false"
click at [307, 243] on input "V 1.3" at bounding box center [305, 238] width 8 height 8
checkbox input "false"
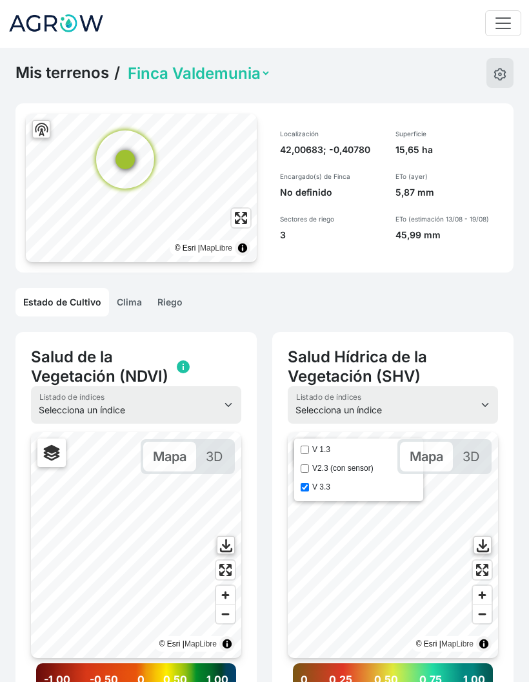
scroll to position [0, 0]
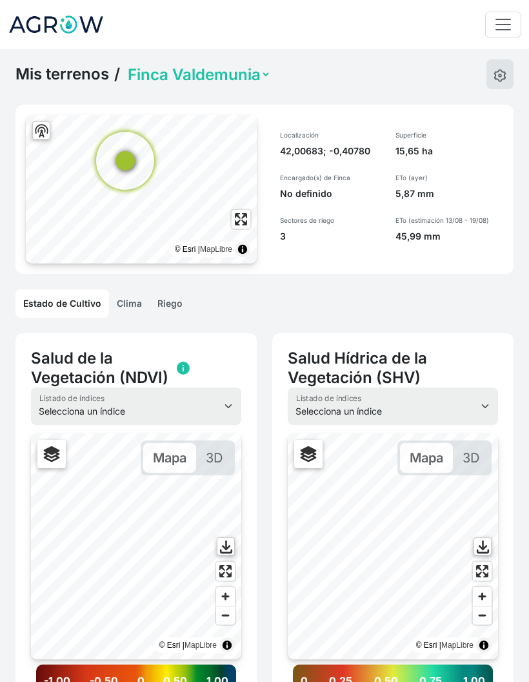
click at [172, 304] on link "Riego" at bounding box center [170, 303] width 41 height 28
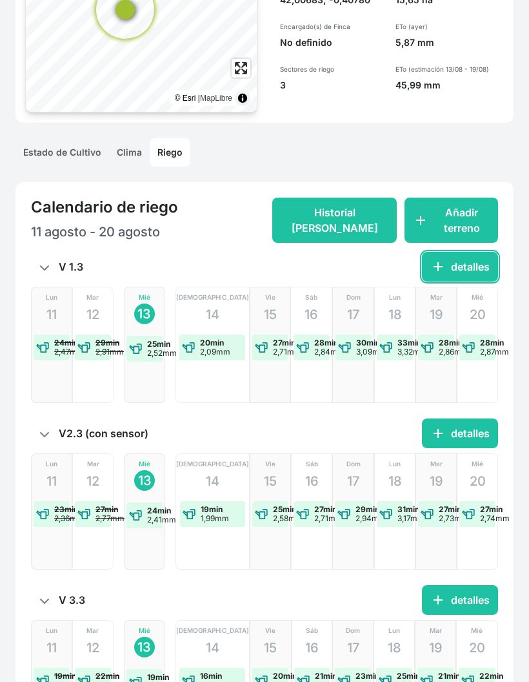
click at [475, 269] on button "add detalles" at bounding box center [460, 267] width 76 height 30
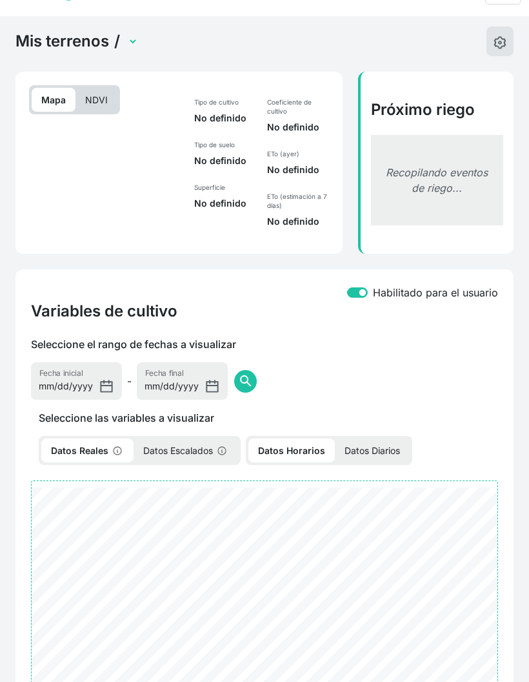
select select "2549"
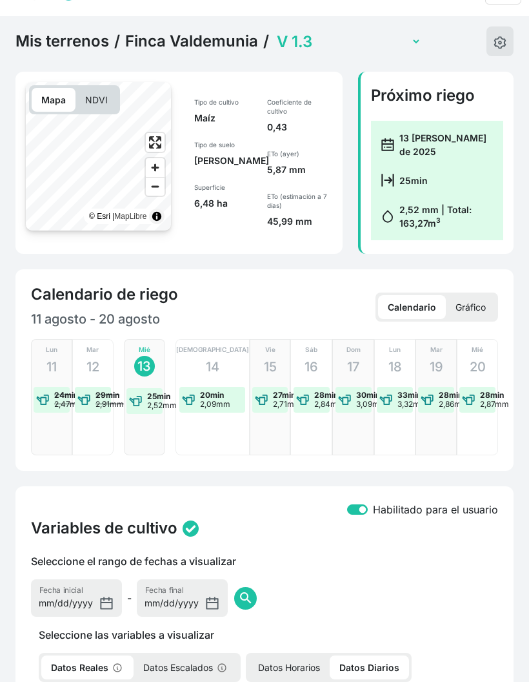
click at [326, 37] on select "V 1.3 V 3.3 V2.3 (con sensor)" at bounding box center [347, 42] width 147 height 20
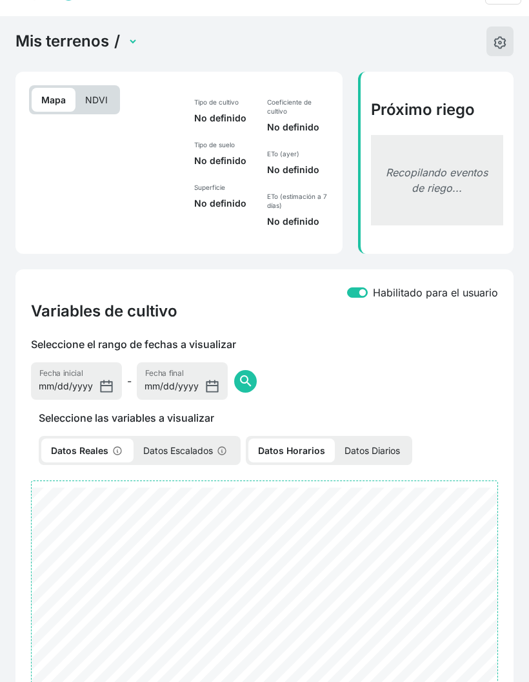
select select "2551"
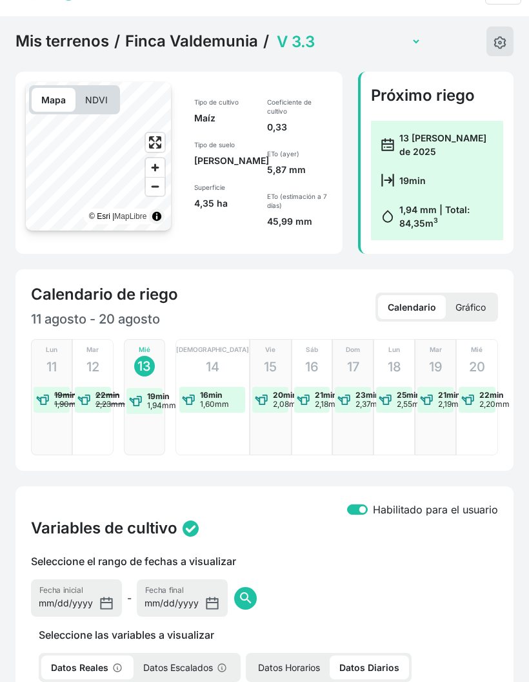
click at [165, 48] on link "Finca Valdemunia" at bounding box center [191, 41] width 133 height 19
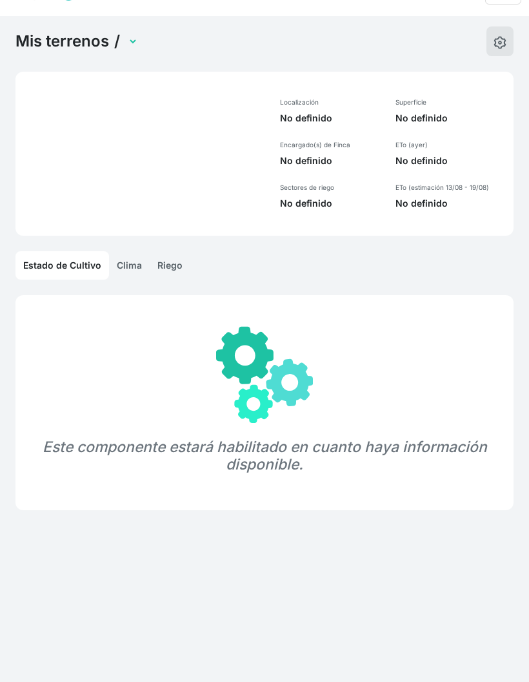
select select "1268"
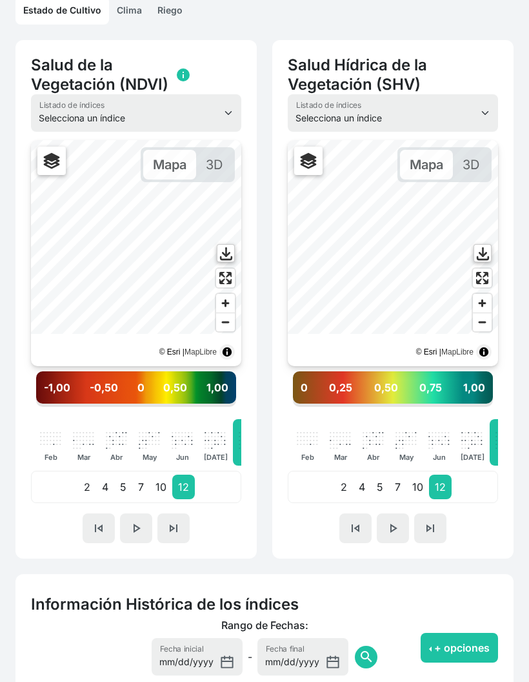
scroll to position [274, 0]
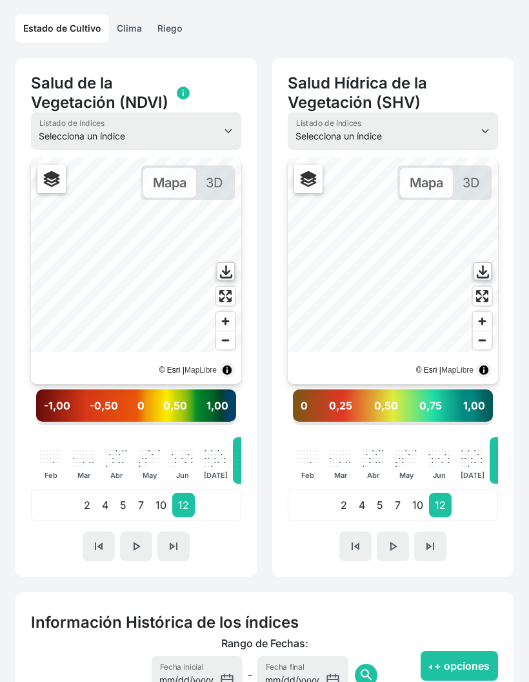
click at [414, 501] on p "10" at bounding box center [418, 505] width 23 height 25
click at [374, 199] on div "V2.3 (con sensor)" at bounding box center [359, 194] width 116 height 9
click at [309, 196] on input "V2.3 (con sensor)" at bounding box center [305, 194] width 8 height 8
checkbox input "false"
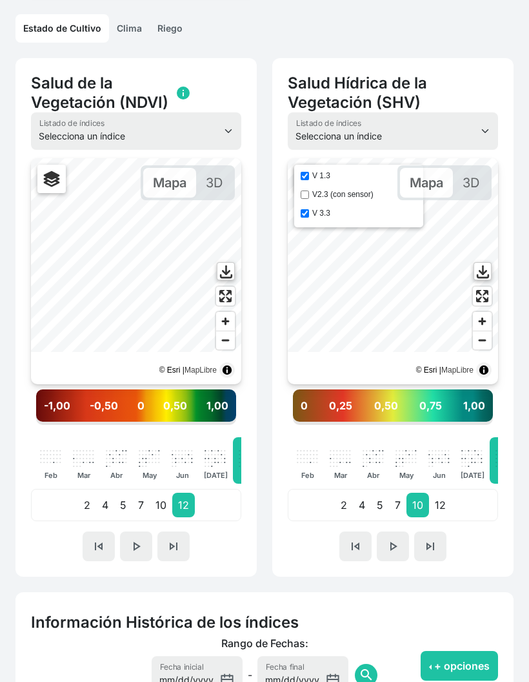
click at [309, 176] on input "V 1.3" at bounding box center [305, 176] width 8 height 8
checkbox input "false"
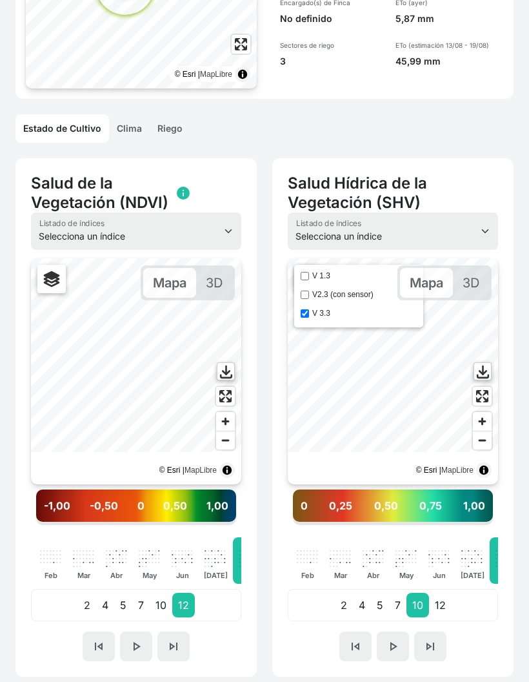
scroll to position [0, 0]
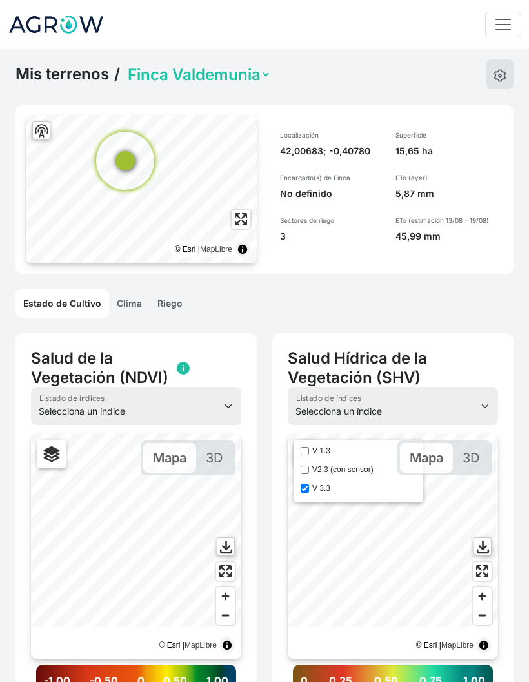
click at [170, 308] on link "Riego" at bounding box center [170, 303] width 41 height 28
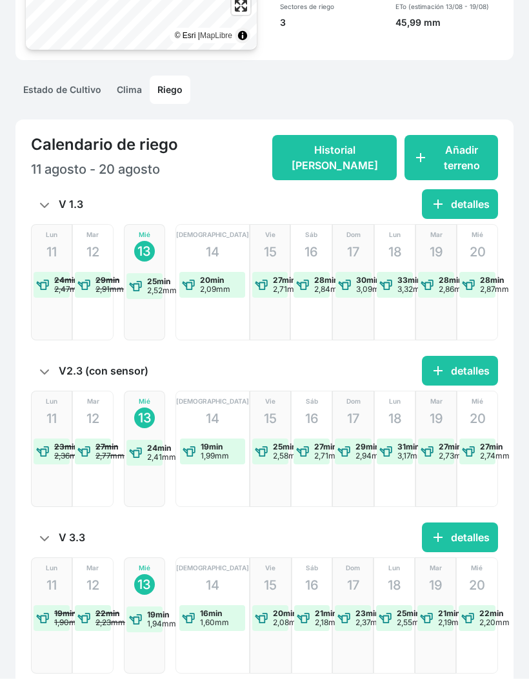
scroll to position [262, 0]
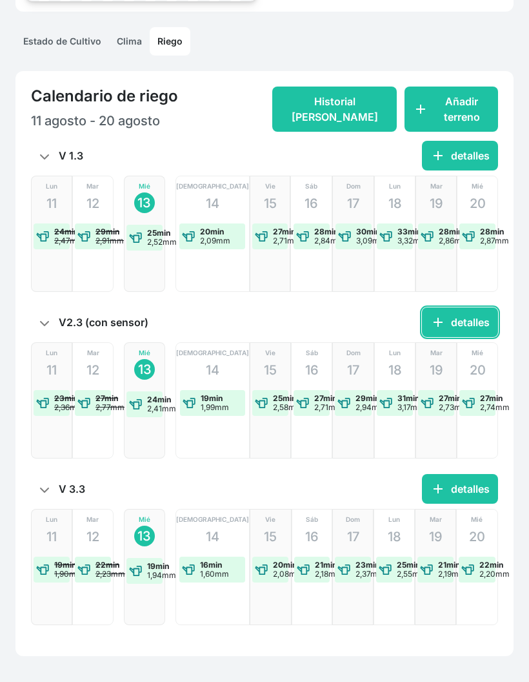
click at [476, 327] on button "add detalles" at bounding box center [460, 322] width 76 height 30
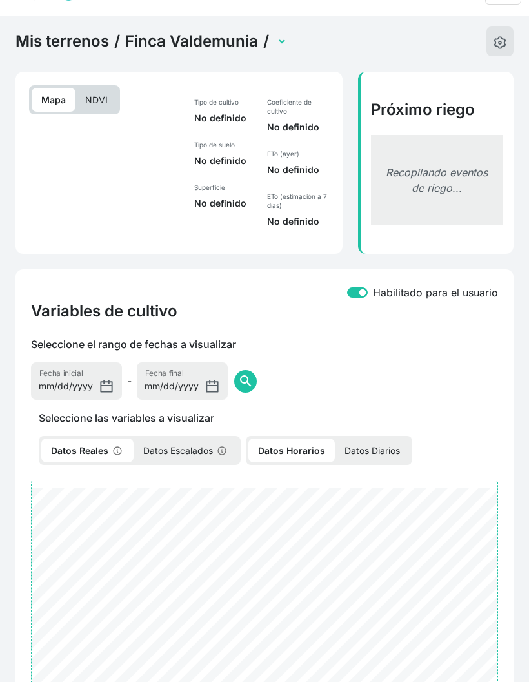
select select "2550"
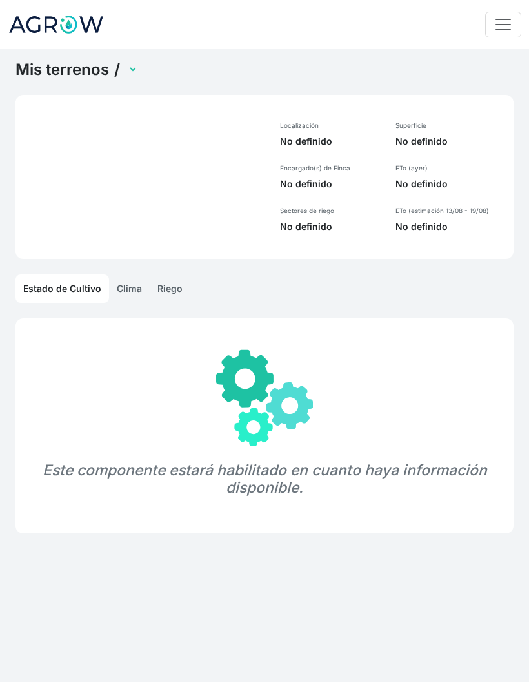
select select "1279"
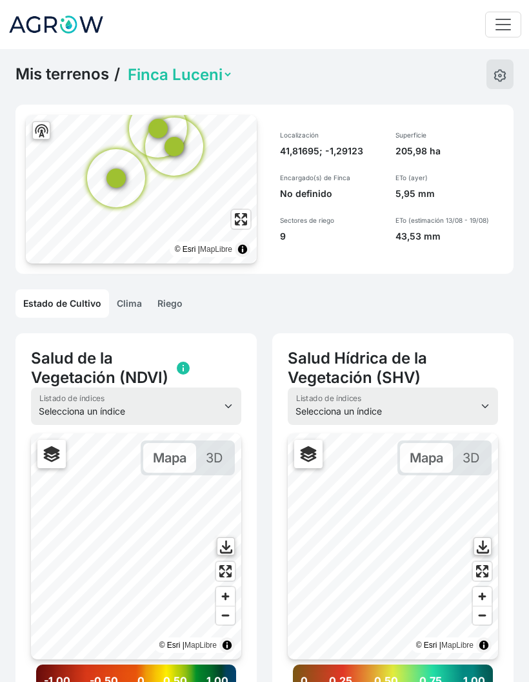
scroll to position [11, 0]
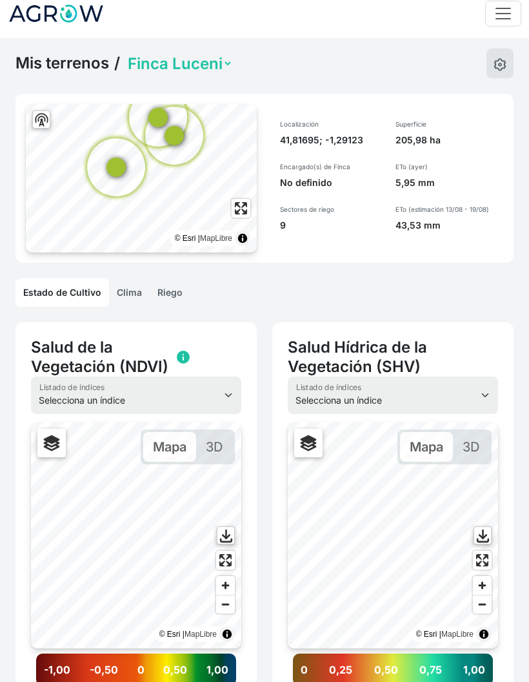
click at [163, 286] on link "Riego" at bounding box center [170, 292] width 41 height 28
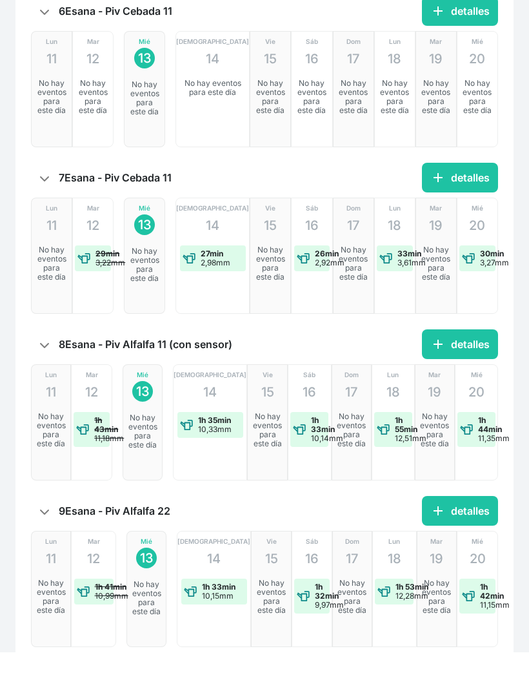
scroll to position [1262, 0]
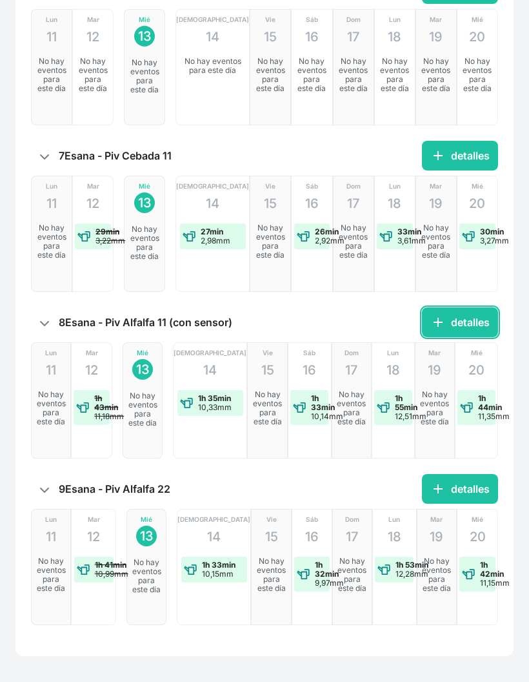
click at [477, 325] on button "add detalles" at bounding box center [460, 322] width 76 height 30
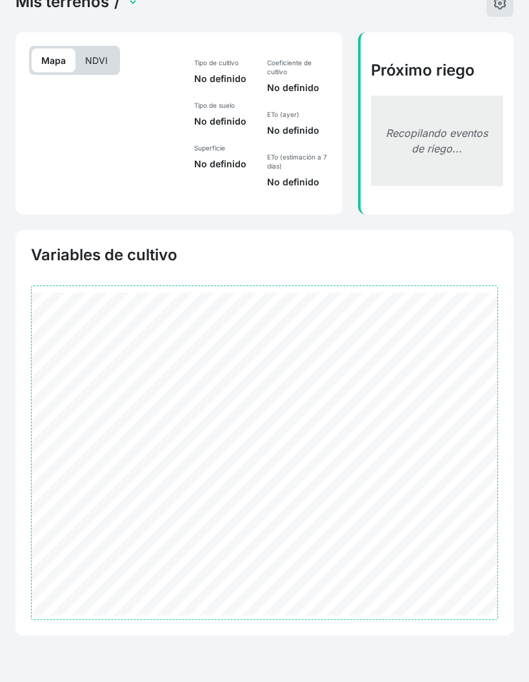
scroll to position [33, 0]
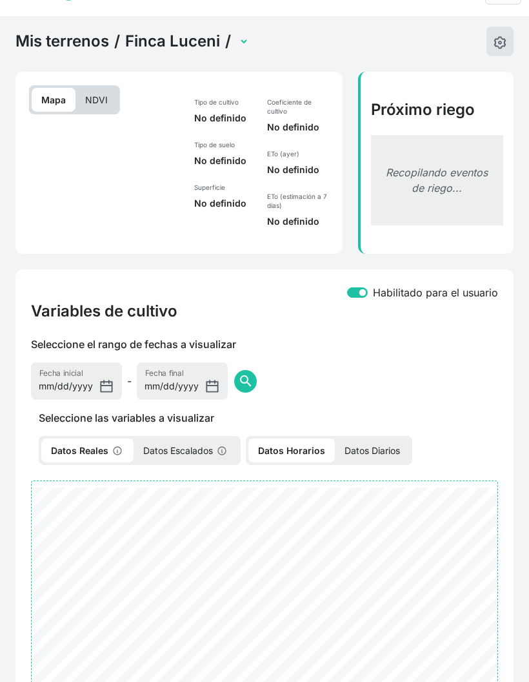
select select "2575"
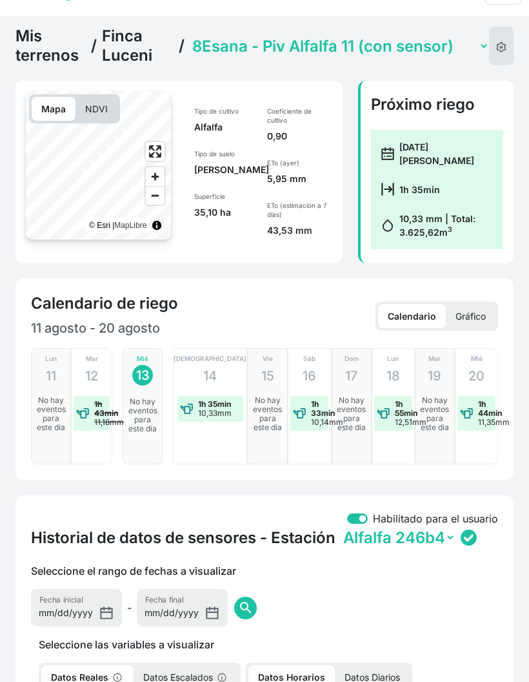
click at [230, 44] on select "1Esana - Got Almendro 11 (con sensor) 2Esana - Sup Cebada 1 3Esana - Sup Cebada…" at bounding box center [340, 46] width 300 height 20
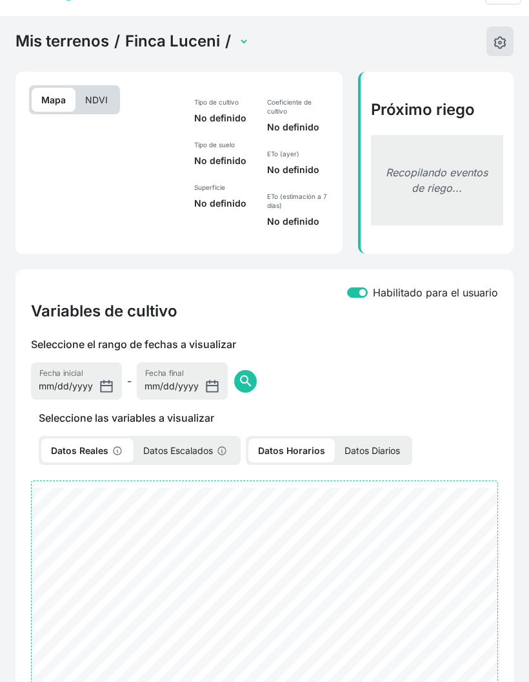
select select "2576"
